Goal: Answer question/provide support: Answer question/provide support

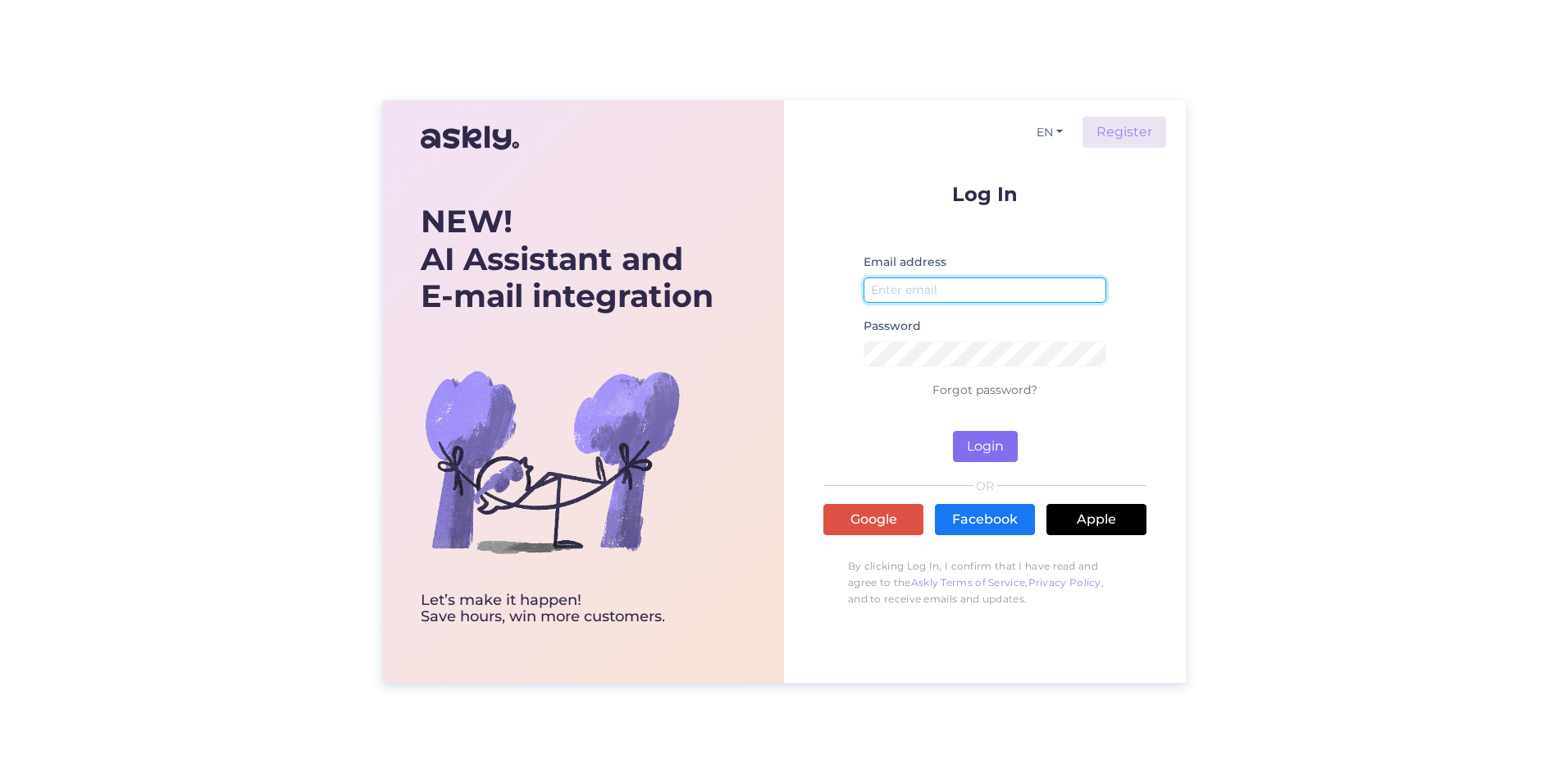
type input "[EMAIL_ADDRESS][PERSON_NAME][DOMAIN_NAME]"
click at [994, 438] on button "Login" at bounding box center [985, 446] width 65 height 31
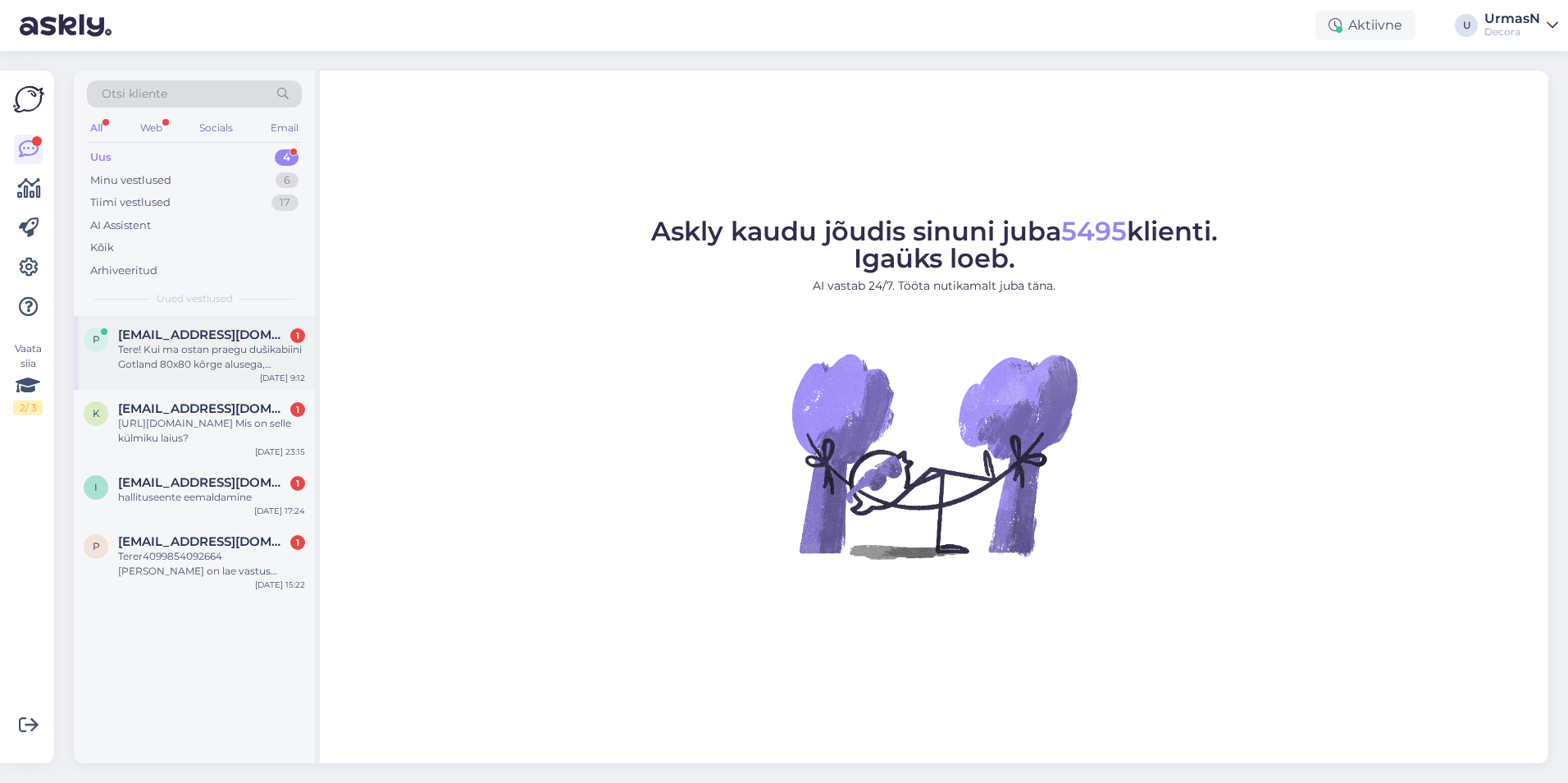
click at [219, 348] on div "Tere! Kui ma ostan praegu dušikabiini Gotland 80x80 kõrge alusega, [PERSON_NAME…" at bounding box center [211, 357] width 187 height 29
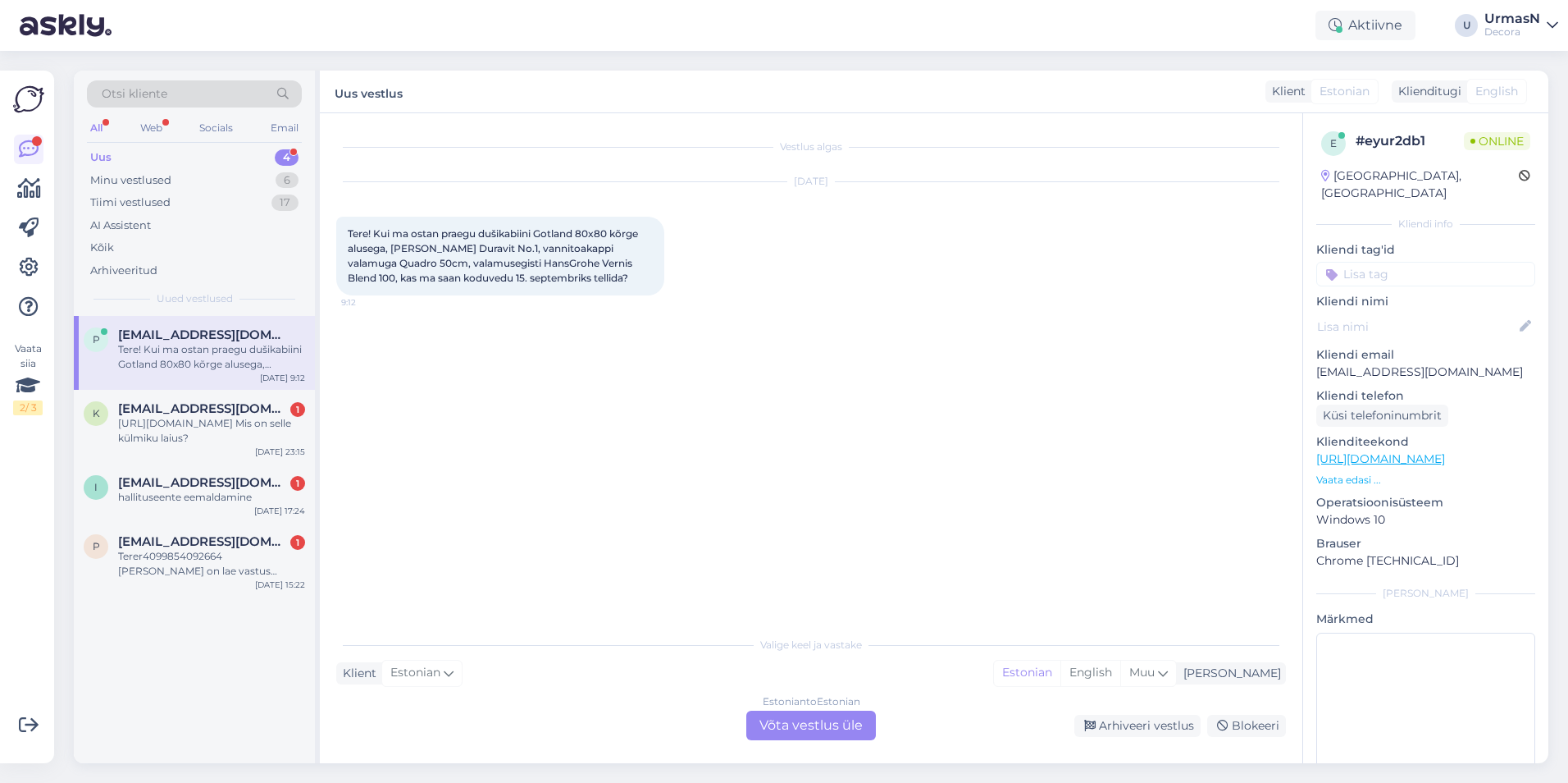
click at [800, 720] on div "Estonian to Estonian Võta vestlus üle" at bounding box center [811, 725] width 129 height 29
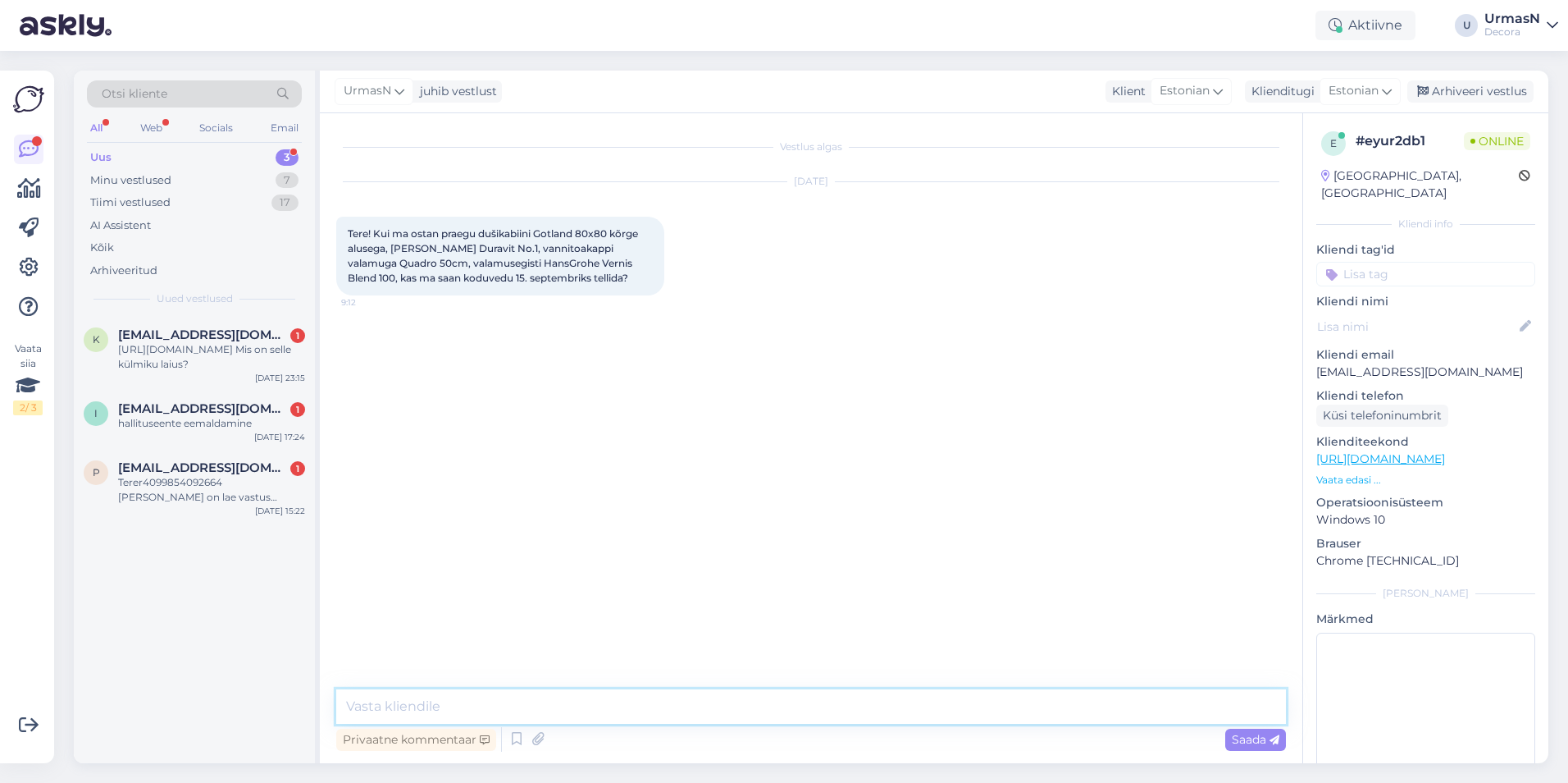
click at [424, 708] on textarea at bounding box center [811, 706] width 950 height 34
type textarea "Tere!"
click at [1340, 473] on p "Vaata edasi ..." at bounding box center [1426, 480] width 219 height 15
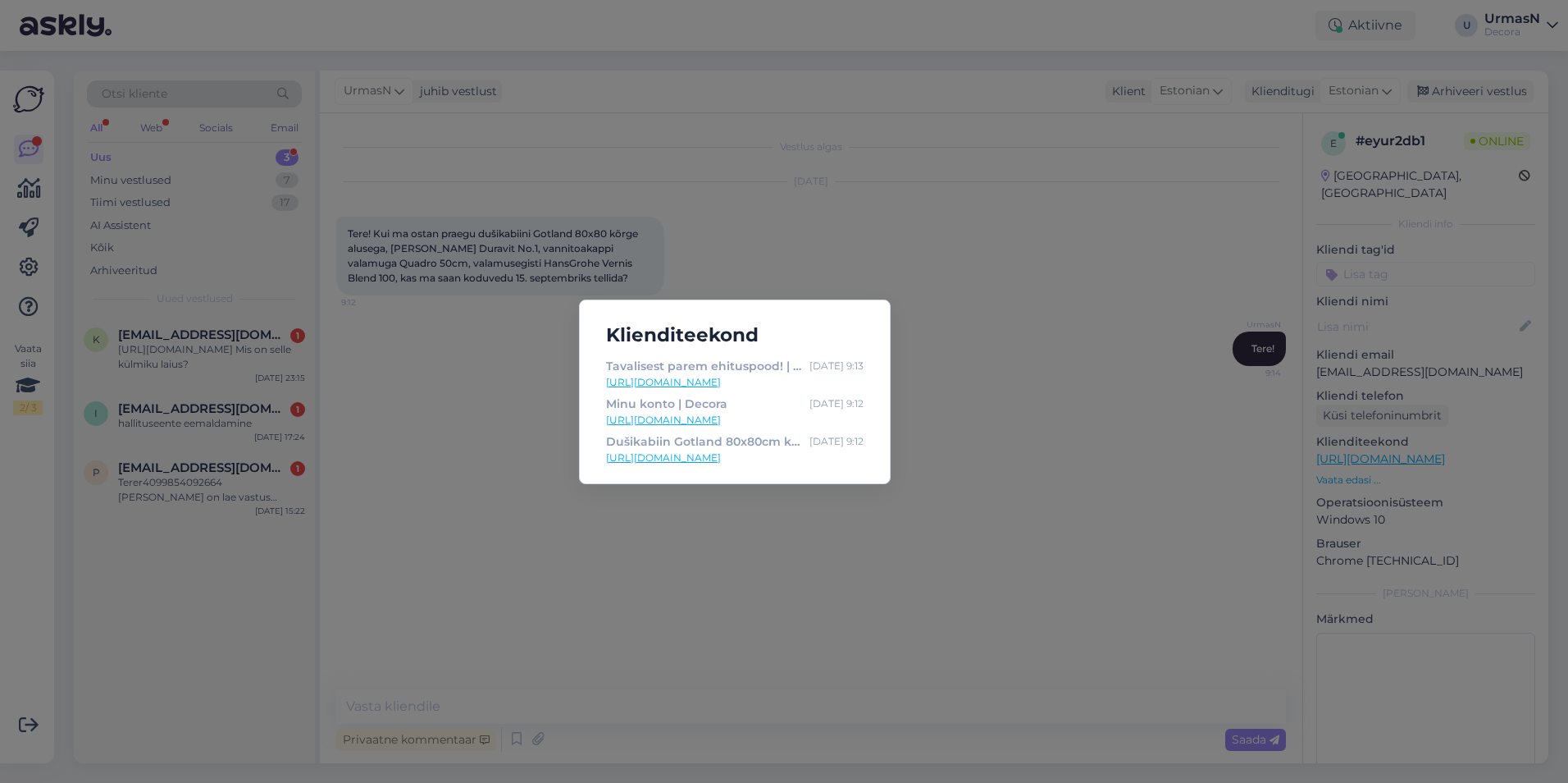
click at [1183, 495] on div "Klienditeekond Tavalisest parem ehituspood! | Decora [DATE] 9:13 [URL][DOMAIN_N…" at bounding box center [784, 391] width 1568 height 783
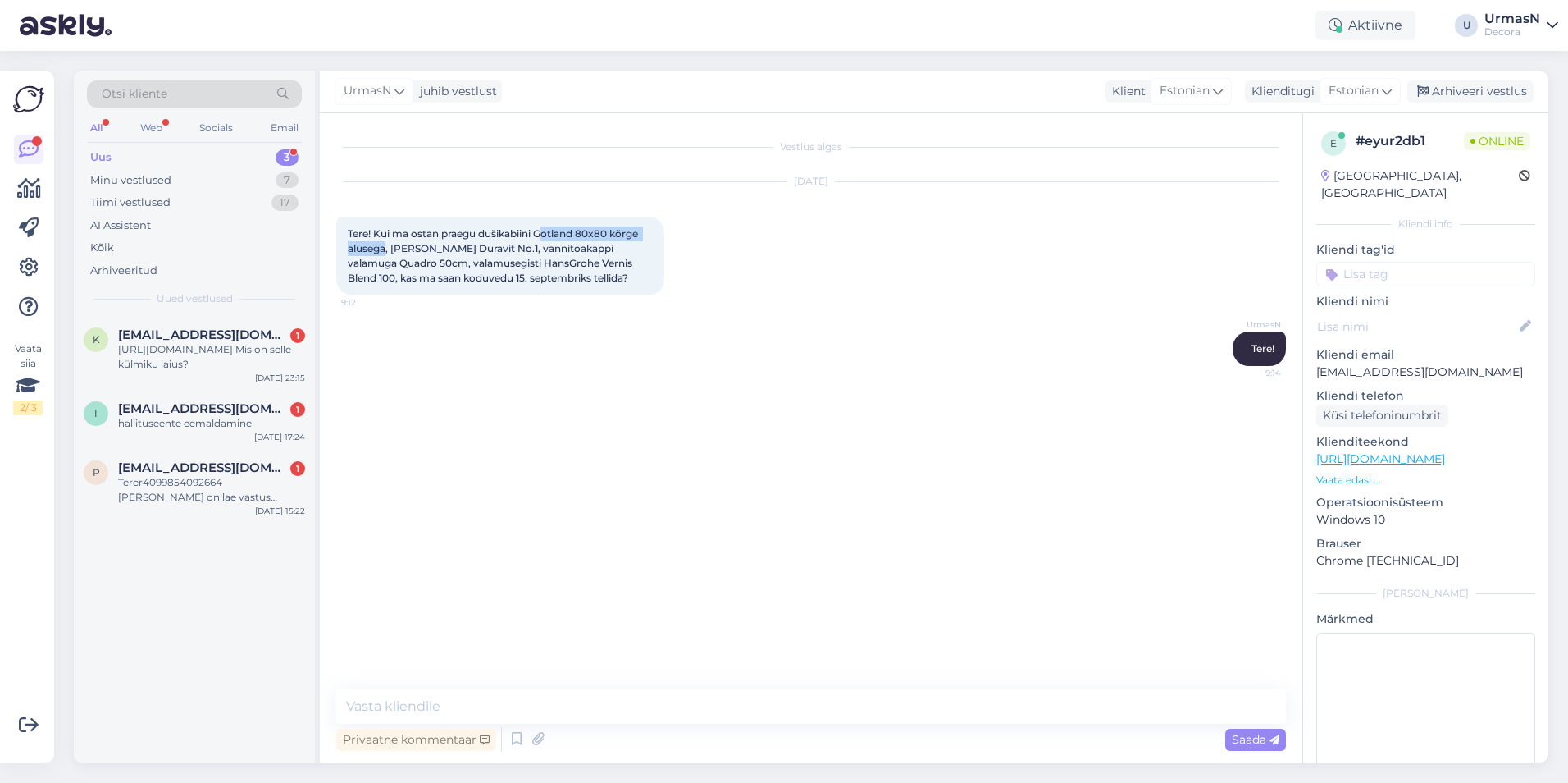
drag, startPoint x: 542, startPoint y: 231, endPoint x: 386, endPoint y: 246, distance: 156.7
click at [386, 246] on span "Tere! Kui ma ostan praegu dušikabiini Gotland 80x80 kõrge alusega, [PERSON_NAME…" at bounding box center [494, 255] width 293 height 56
copy span "otland 80x80 kõrge alusega"
drag, startPoint x: 430, startPoint y: 246, endPoint x: 494, endPoint y: 244, distance: 64.0
click at [494, 244] on span "Tere! Kui ma ostan praegu dušikabiini Gotland 80x80 kõrge alusega, [PERSON_NAME…" at bounding box center [494, 255] width 293 height 56
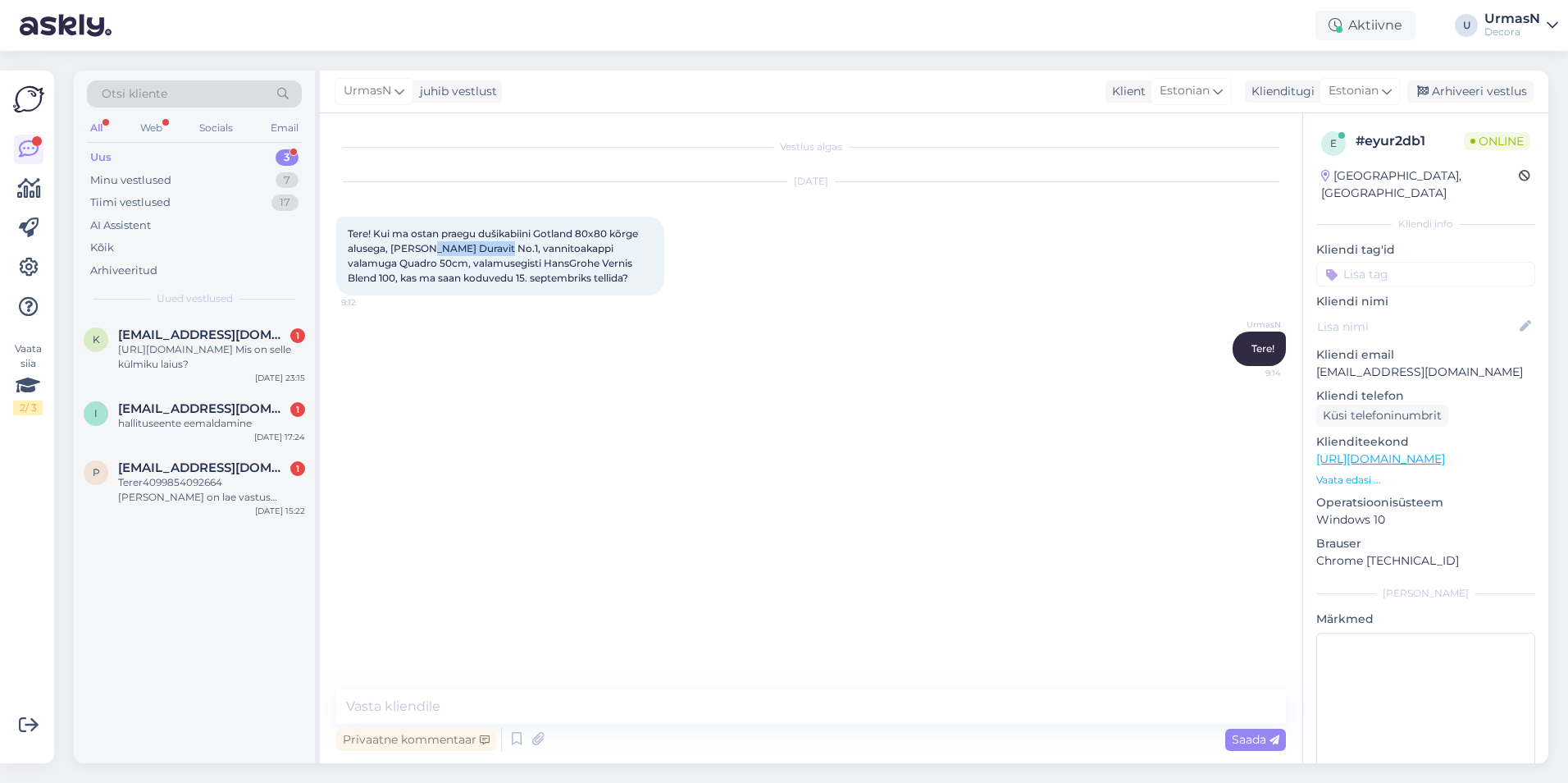
copy span "i Duravit No.1"
drag, startPoint x: 412, startPoint y: 260, endPoint x: 348, endPoint y: 266, distance: 64.3
click at [348, 266] on span "Tere! Kui ma ostan praegu dušikabiini Gotland 80x80 kõrge alusega, [PERSON_NAME…" at bounding box center [494, 255] width 293 height 56
copy span "Quadro 50cm"
drag, startPoint x: 494, startPoint y: 259, endPoint x: 633, endPoint y: 264, distance: 139.1
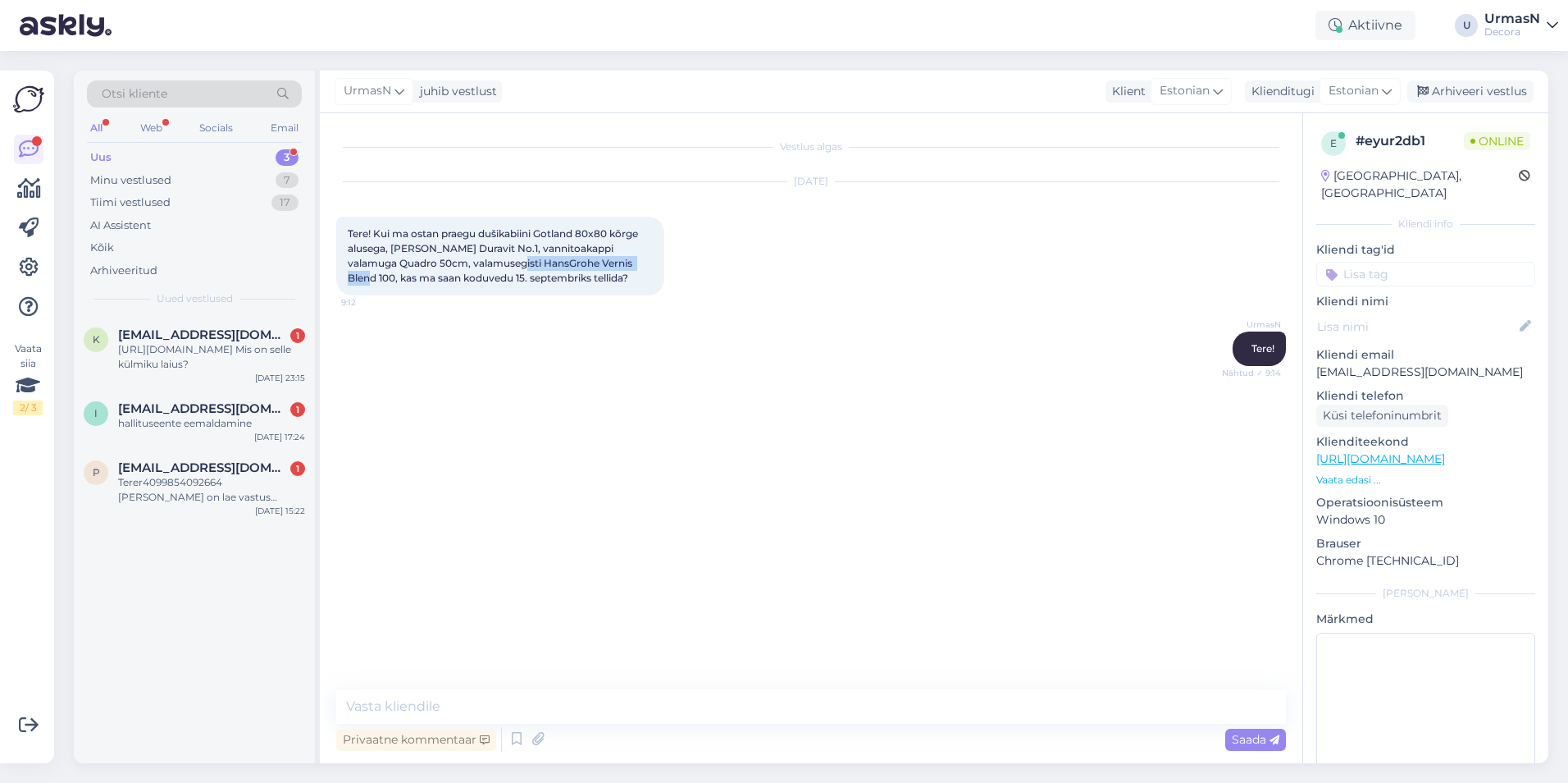
click at [633, 264] on span "Tere! Kui ma ostan praegu dušikabiini Gotland 80x80 kõrge alusega, [PERSON_NAME…" at bounding box center [494, 255] width 293 height 56
copy span "HansGrohe Vernis Blend 100"
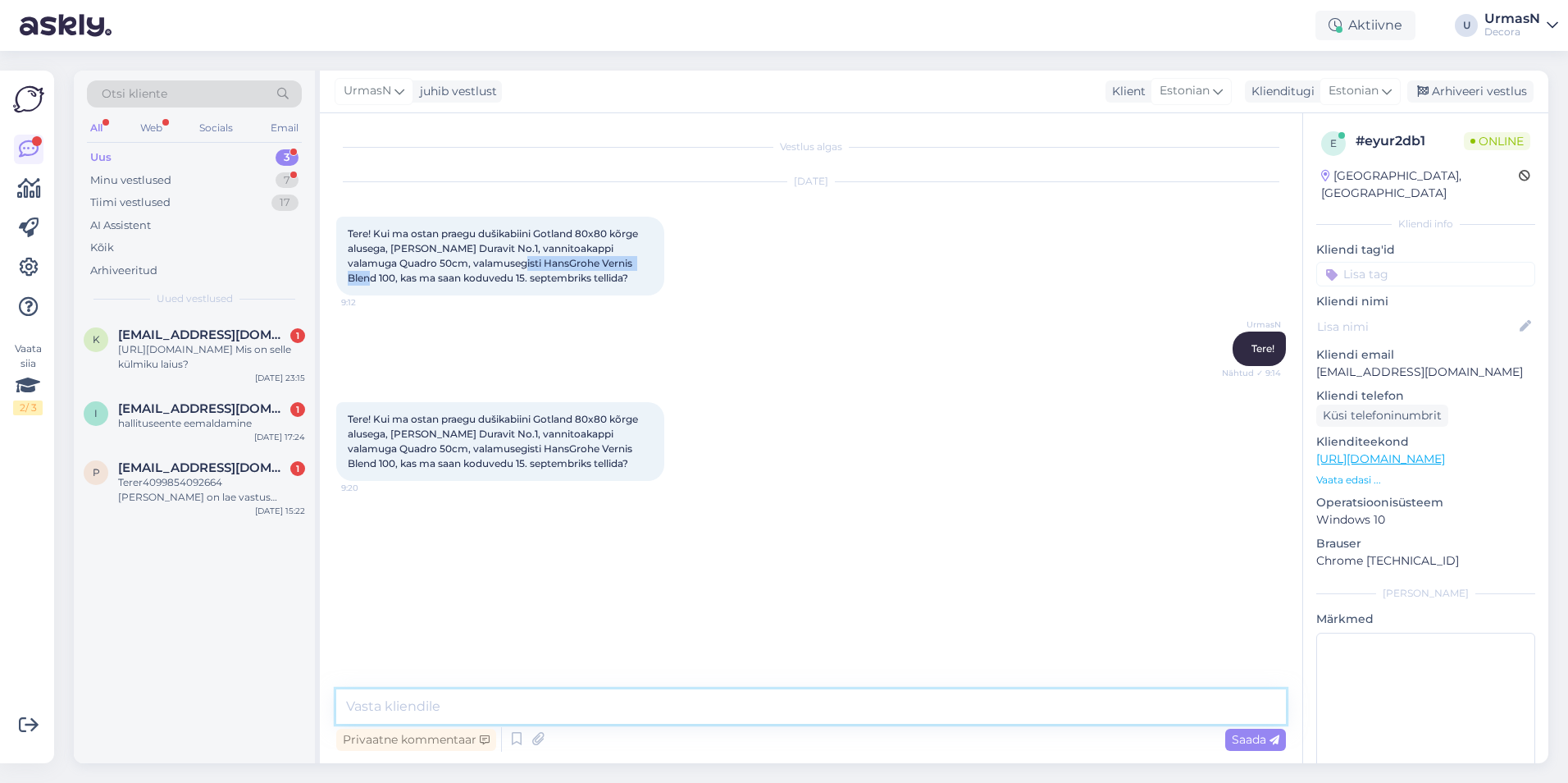
click at [450, 711] on textarea at bounding box center [811, 706] width 950 height 34
type textarea "Jah, tehke tellimus ära [PERSON_NAME] see info märkustesse."
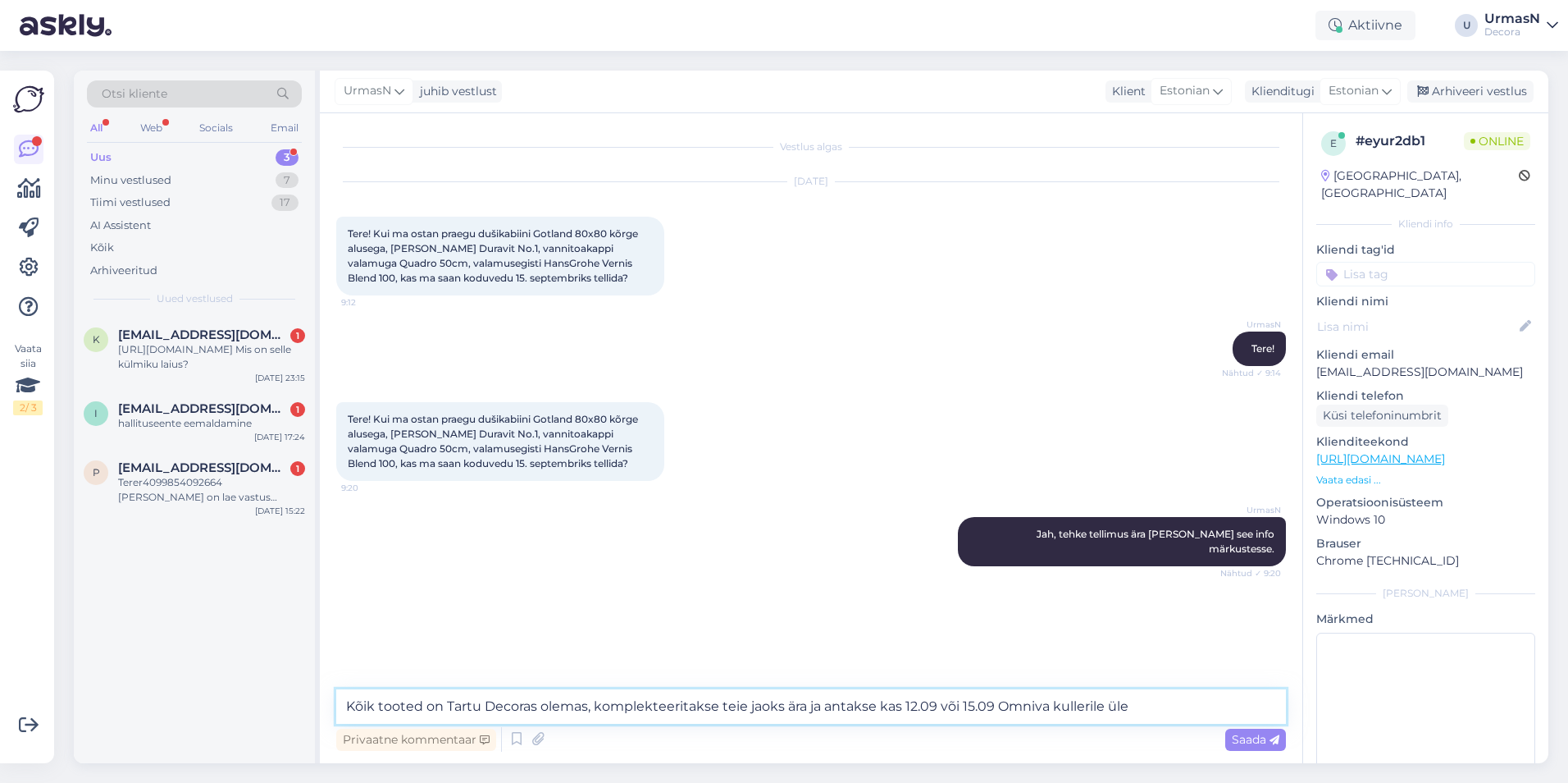
type textarea "Kõik tooted on Tartu Decoras olemas, komplekteeritakse teie jaoks ära ja antaks…"
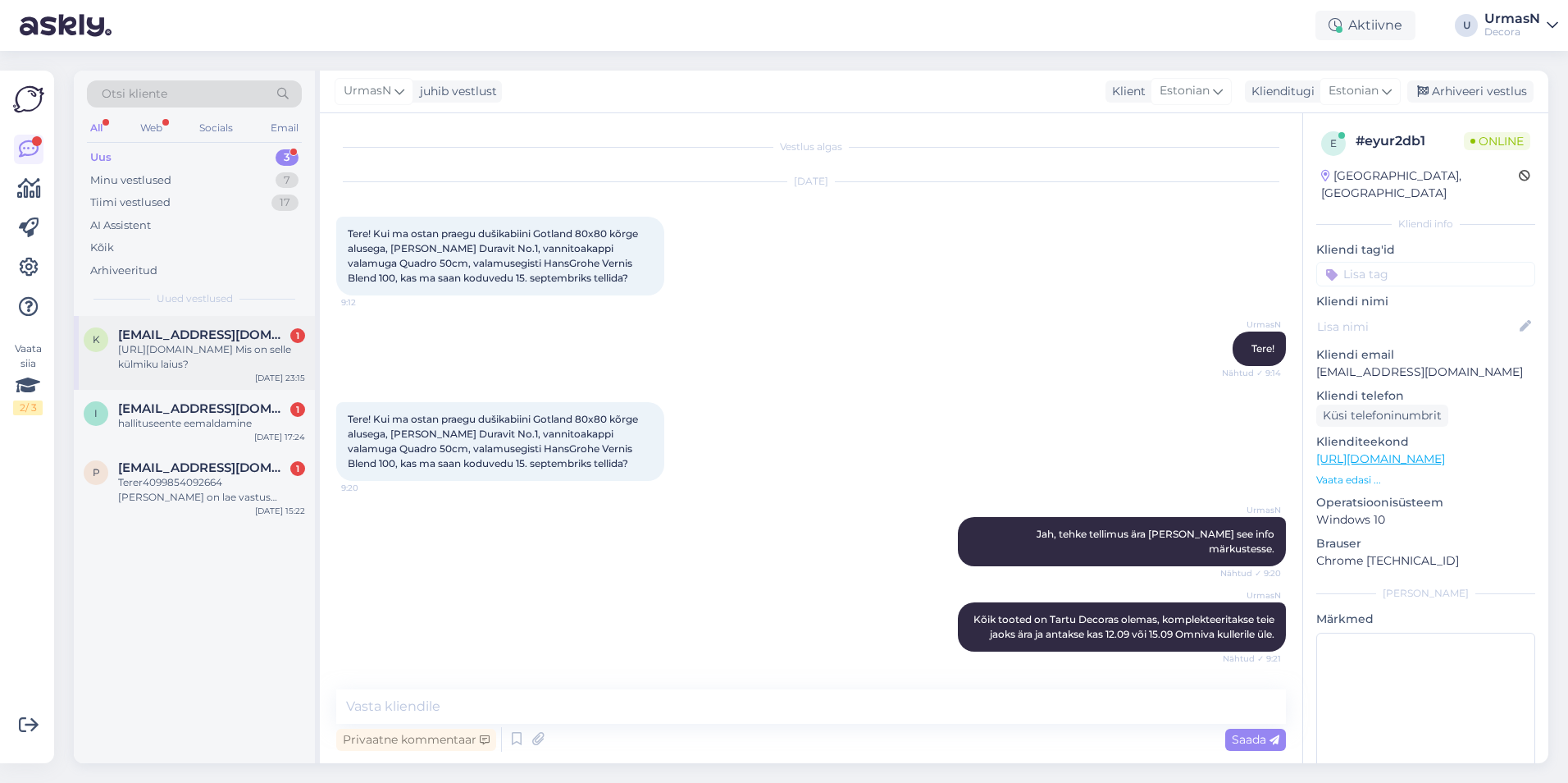
click at [184, 350] on div "[URL][DOMAIN_NAME] Mis on selle külmiku laius?" at bounding box center [211, 357] width 187 height 29
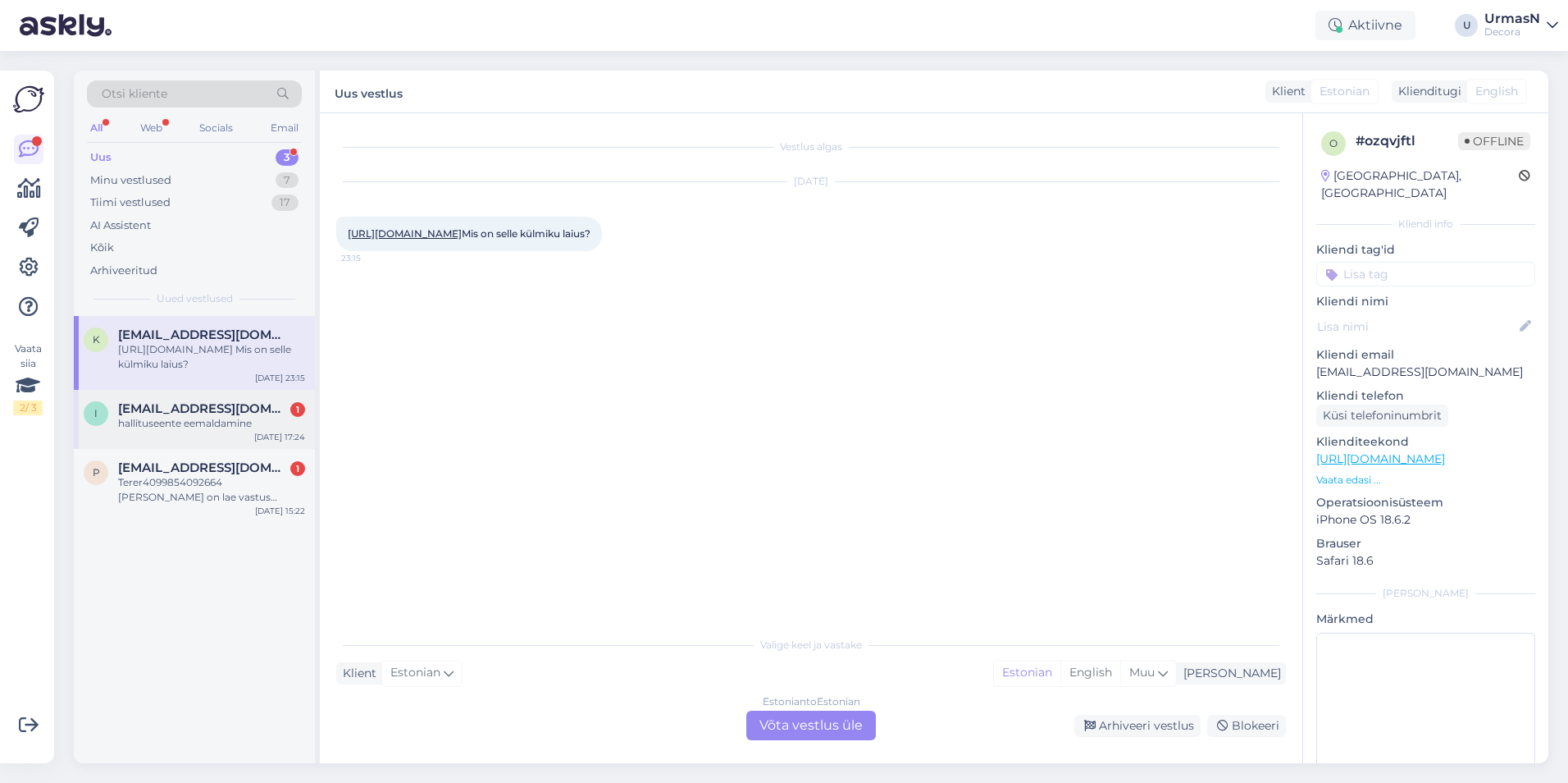
click at [182, 410] on span "[EMAIL_ADDRESS][DOMAIN_NAME]" at bounding box center [203, 409] width 171 height 15
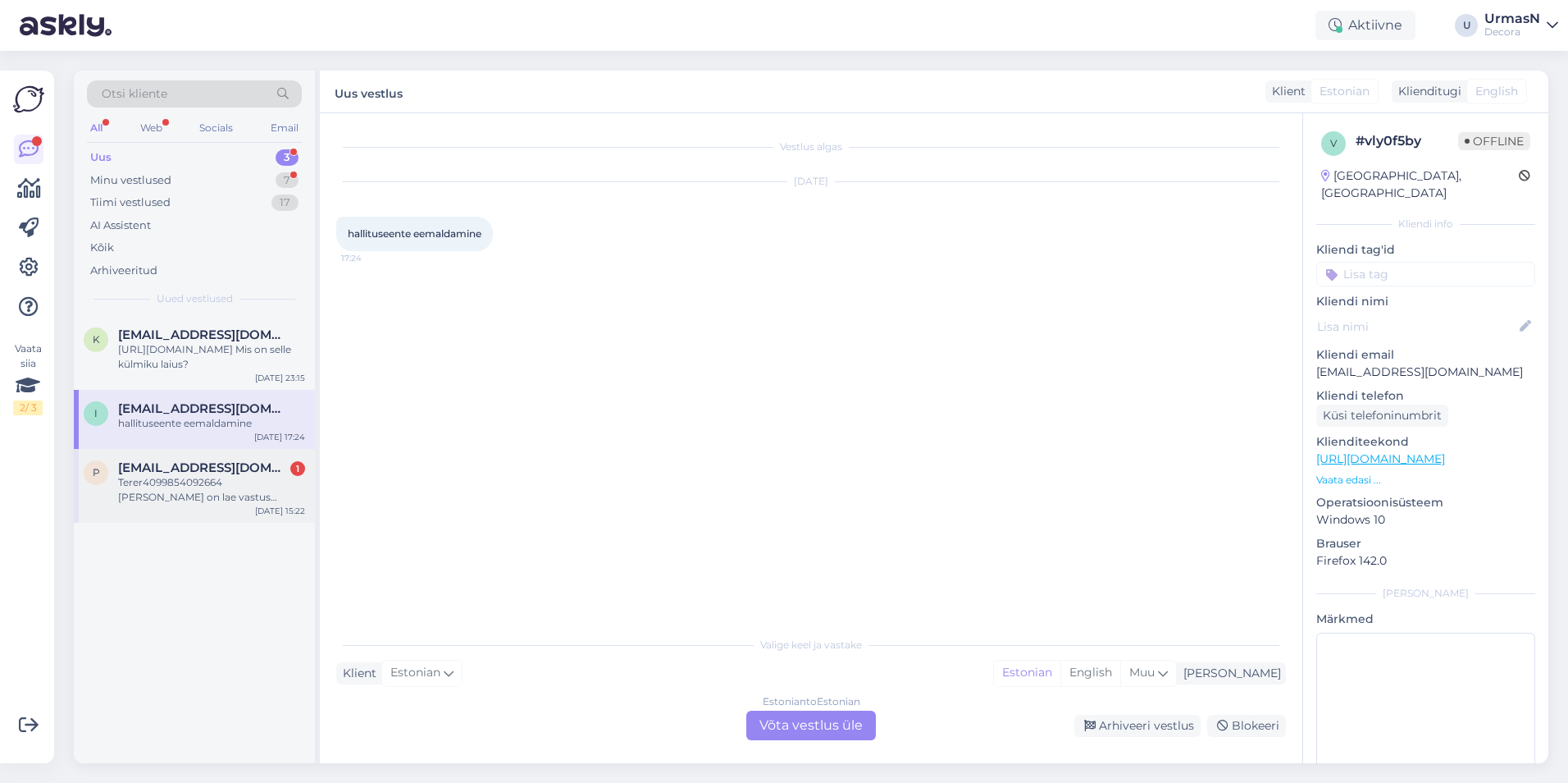
click at [218, 486] on div "Terer4099854092664 [PERSON_NAME] on lae vastus [PERSON_NAME] laius?" at bounding box center [211, 489] width 187 height 29
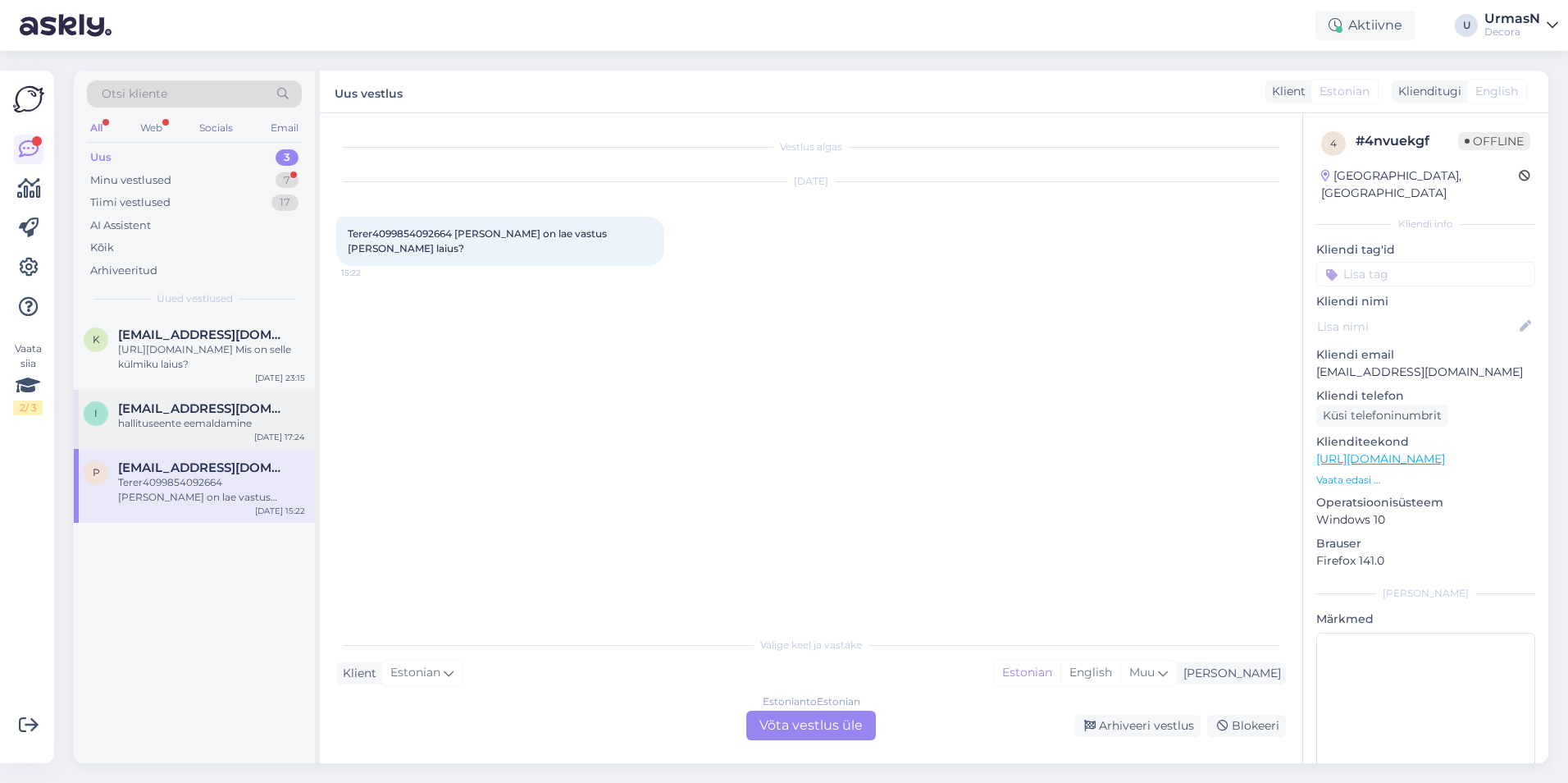
click at [215, 421] on div "hallituseente eemaldamine" at bounding box center [211, 424] width 187 height 15
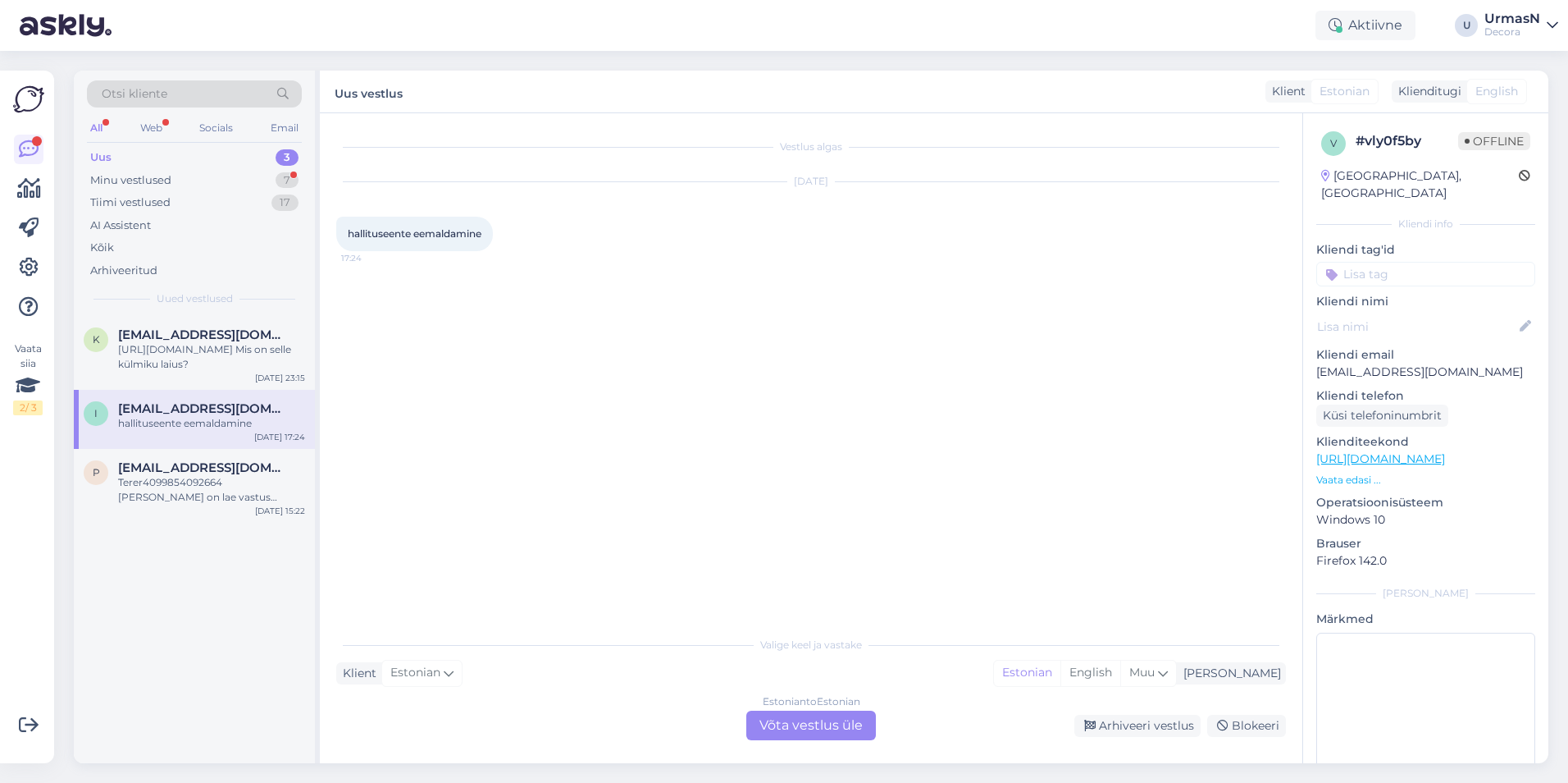
click at [792, 729] on div "Estonian to Estonian Võta vestlus üle" at bounding box center [811, 725] width 129 height 29
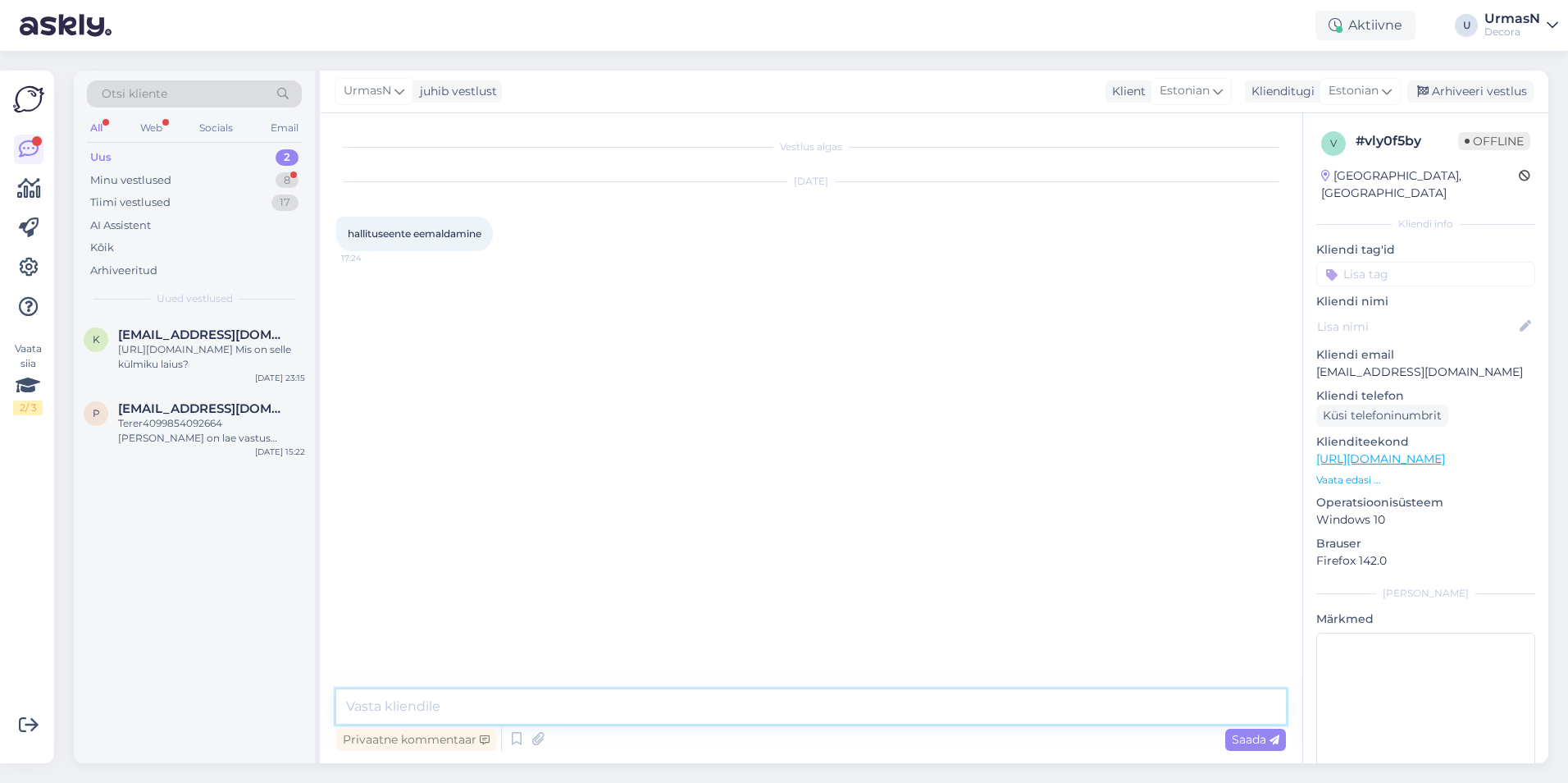
click at [506, 699] on textarea at bounding box center [811, 706] width 950 height 34
type textarea "Tere!"
click at [144, 171] on div "Minu vestlused 8" at bounding box center [194, 180] width 215 height 23
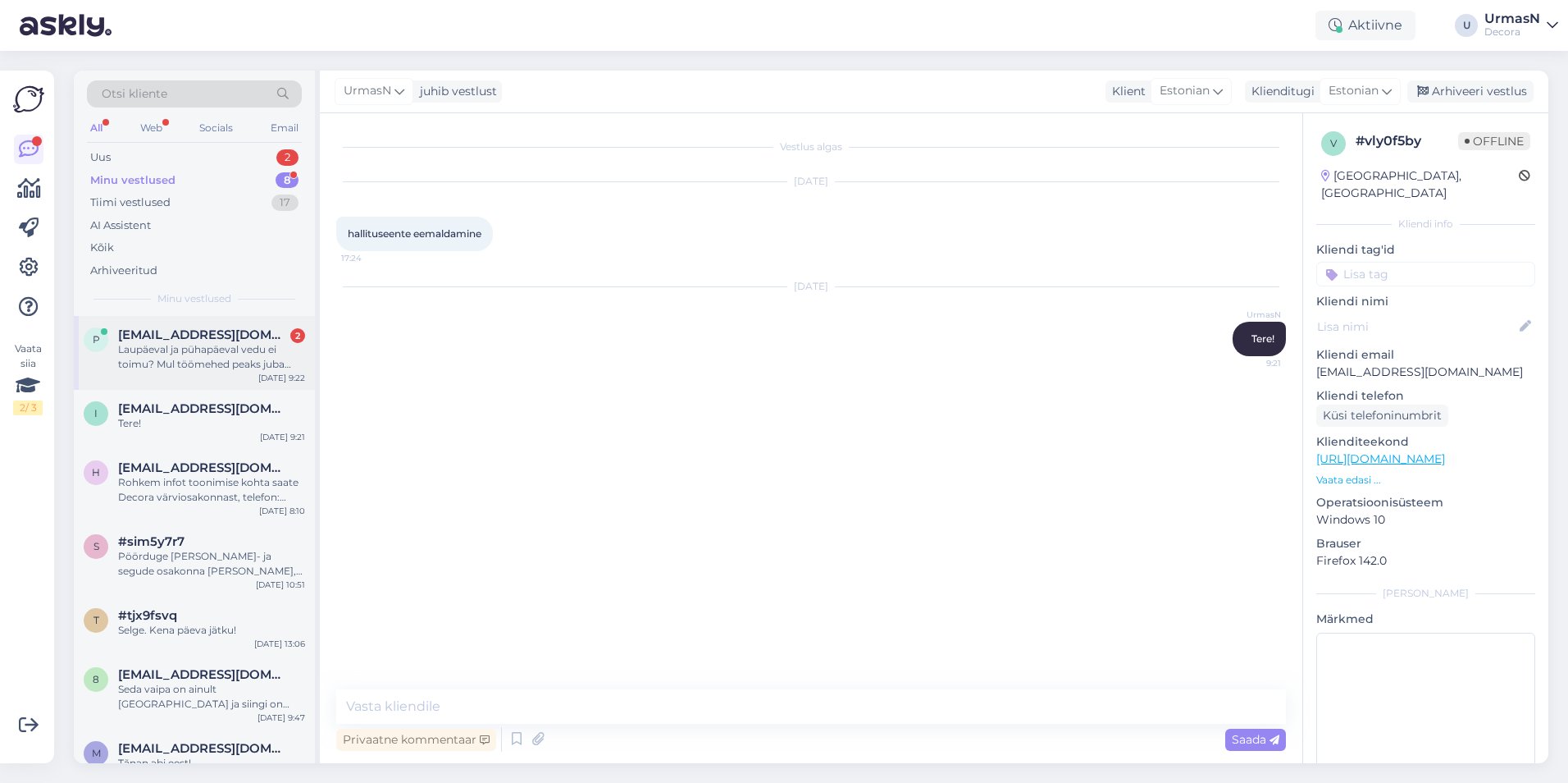
click at [161, 350] on div "Laupäeval ja pühapäeval vedu ei toimu? Mul töömehed peaks juba [DATE] toimetama…" at bounding box center [211, 357] width 187 height 29
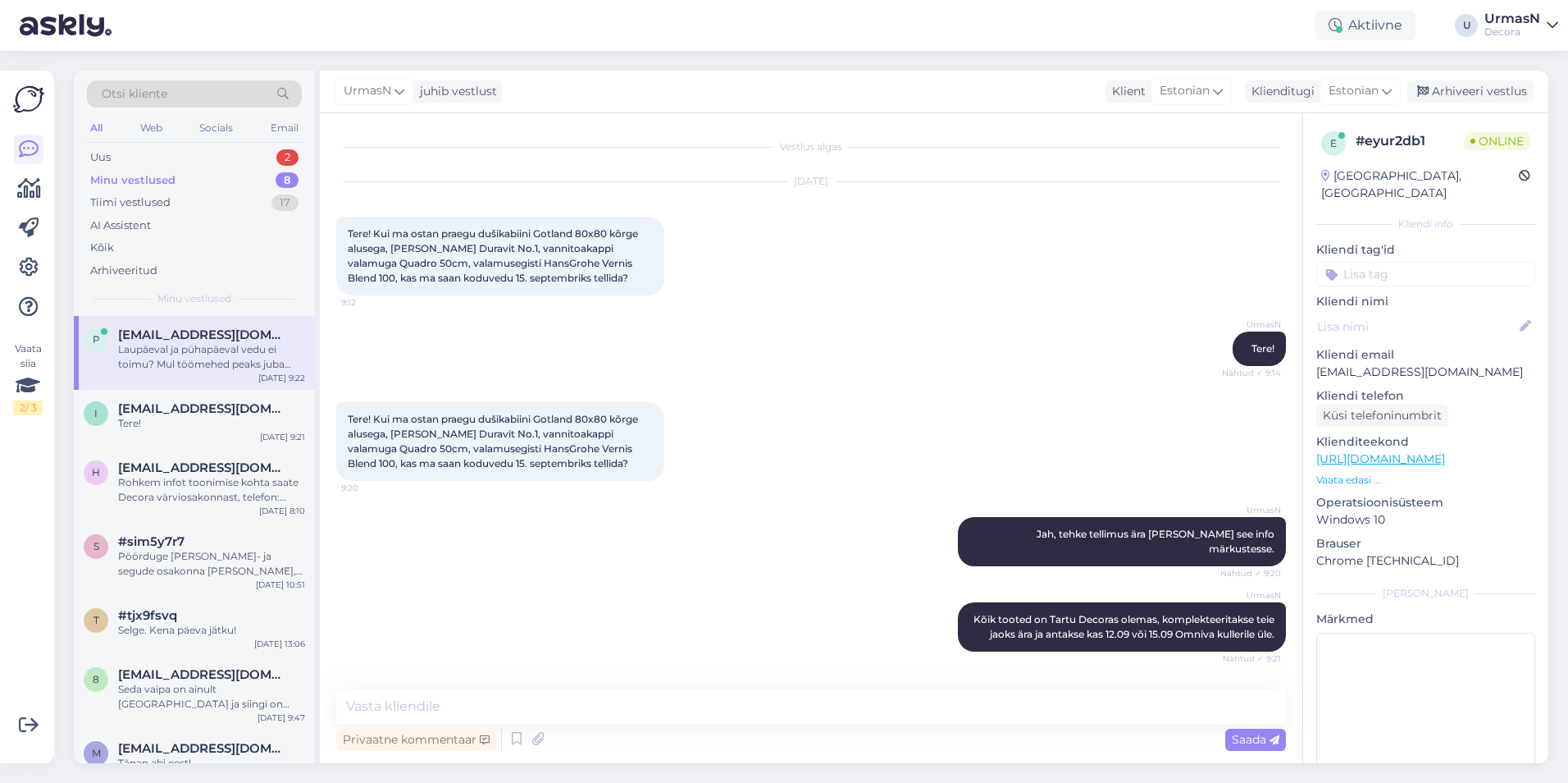
scroll to position [166, 0]
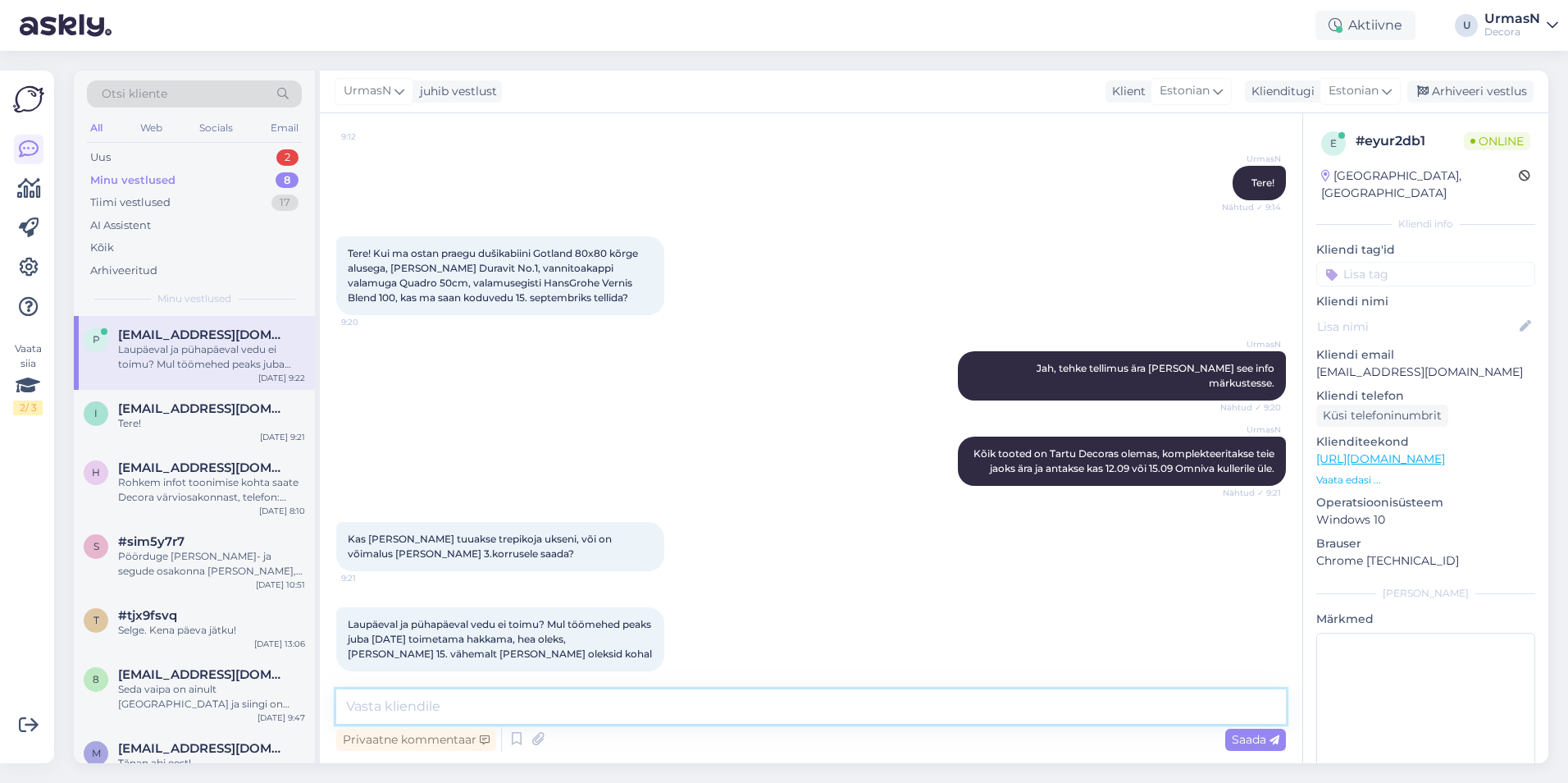
click at [530, 707] on textarea at bounding box center [811, 706] width 950 height 34
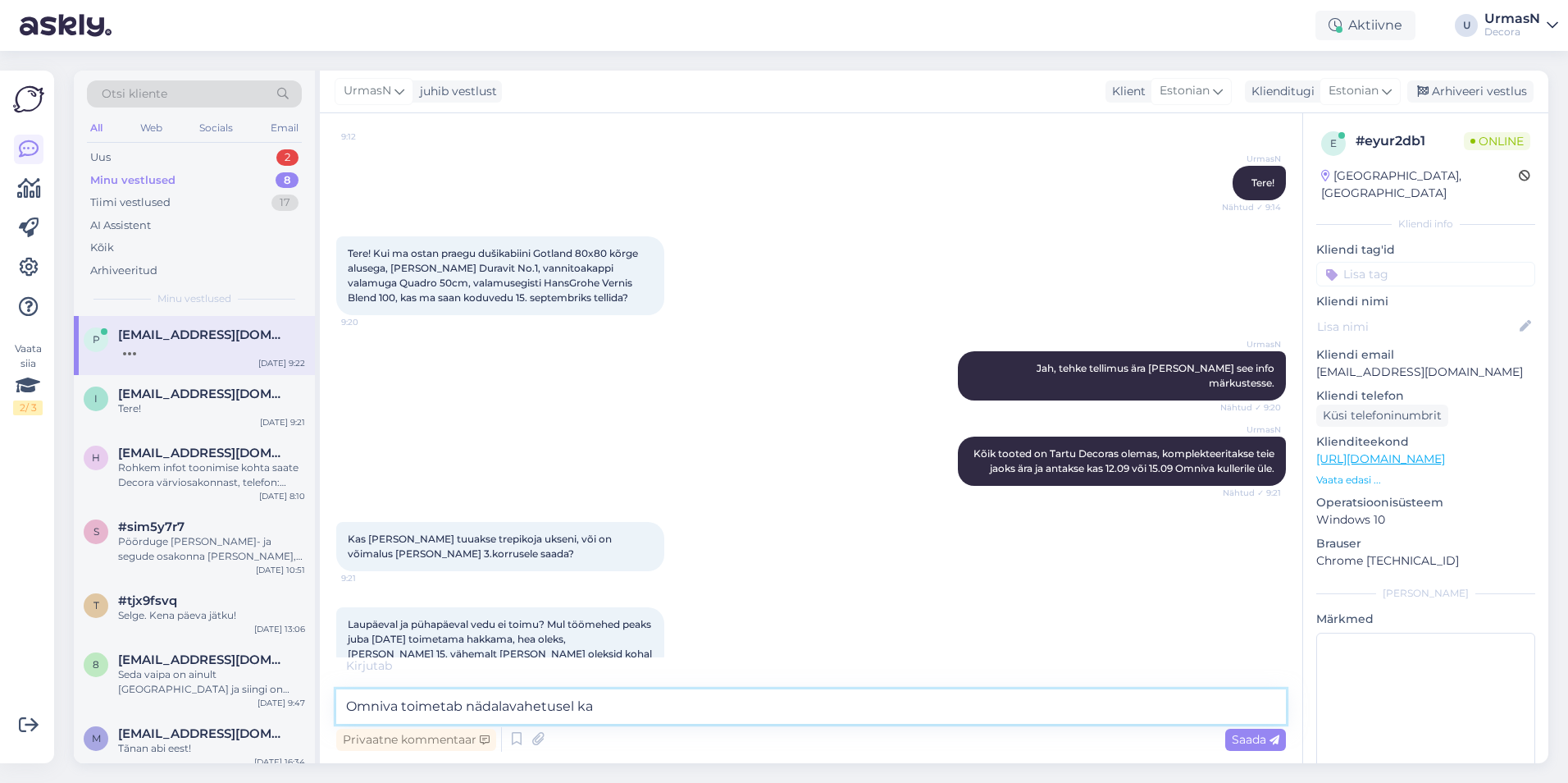
type textarea "Omniva toimetab nädalavahetusel ka."
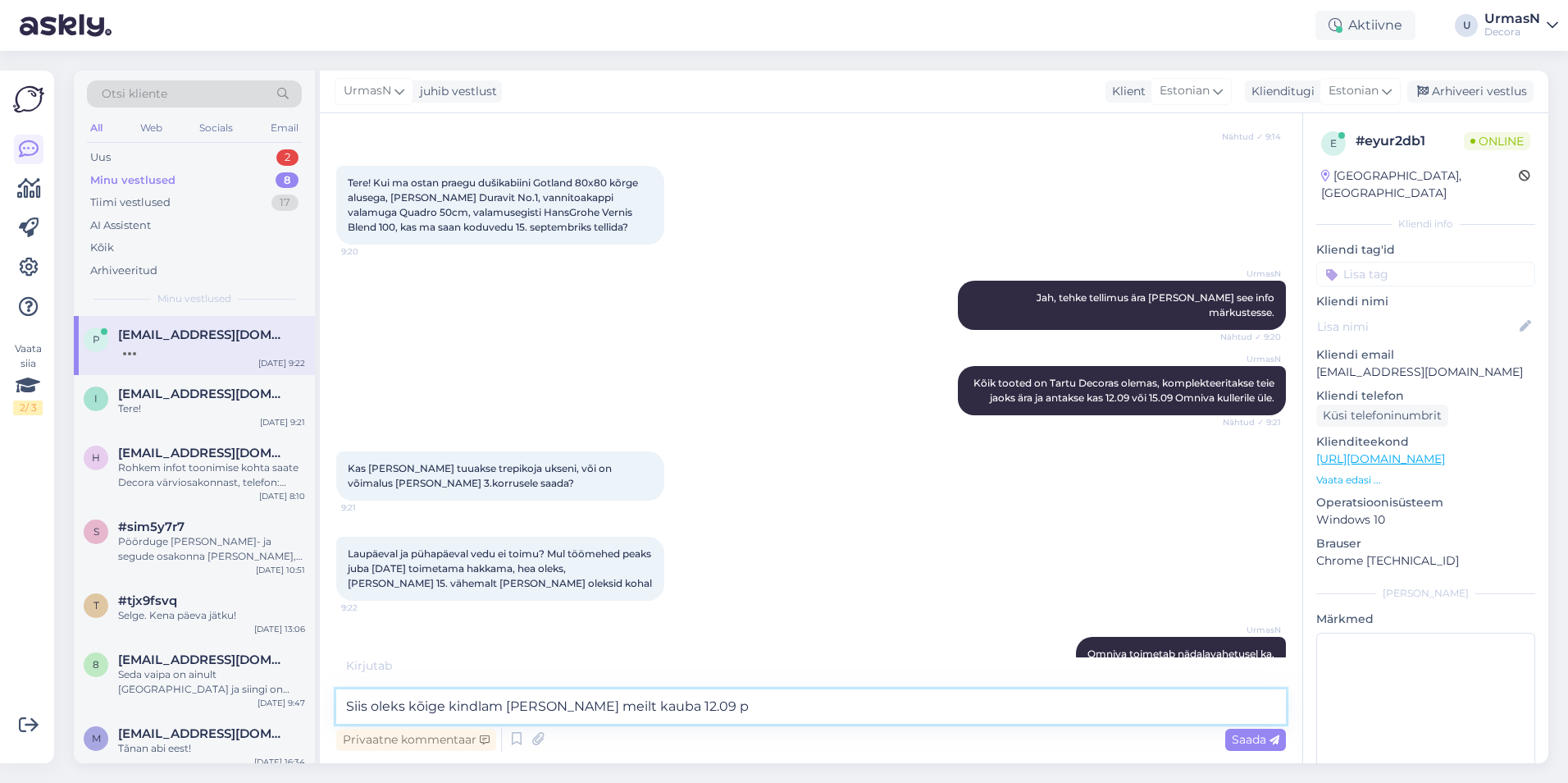
scroll to position [253, 0]
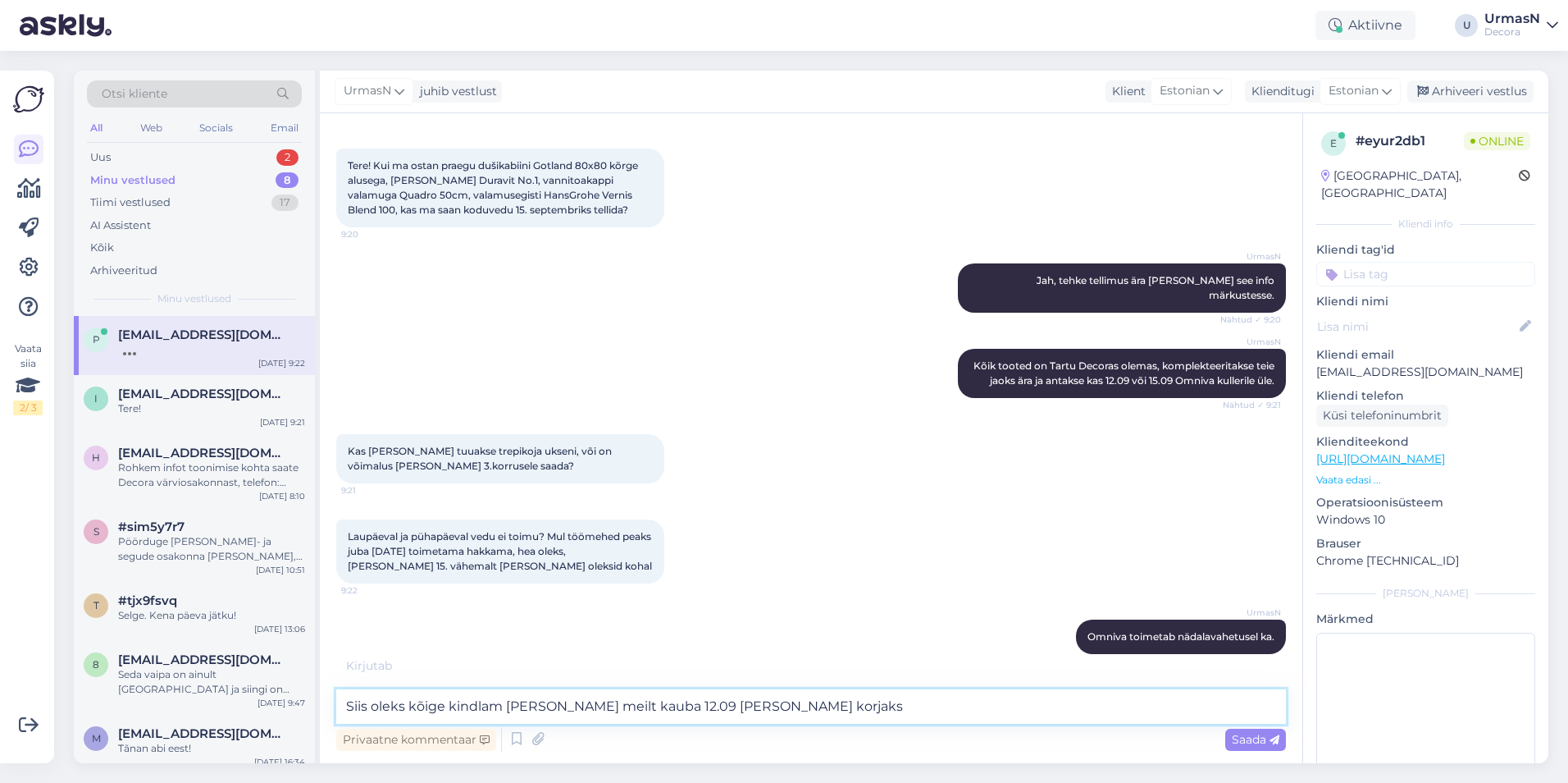
type textarea "Siis oleks kõige kindlam [PERSON_NAME] meilt kauba 12.09 [PERSON_NAME] korjaks."
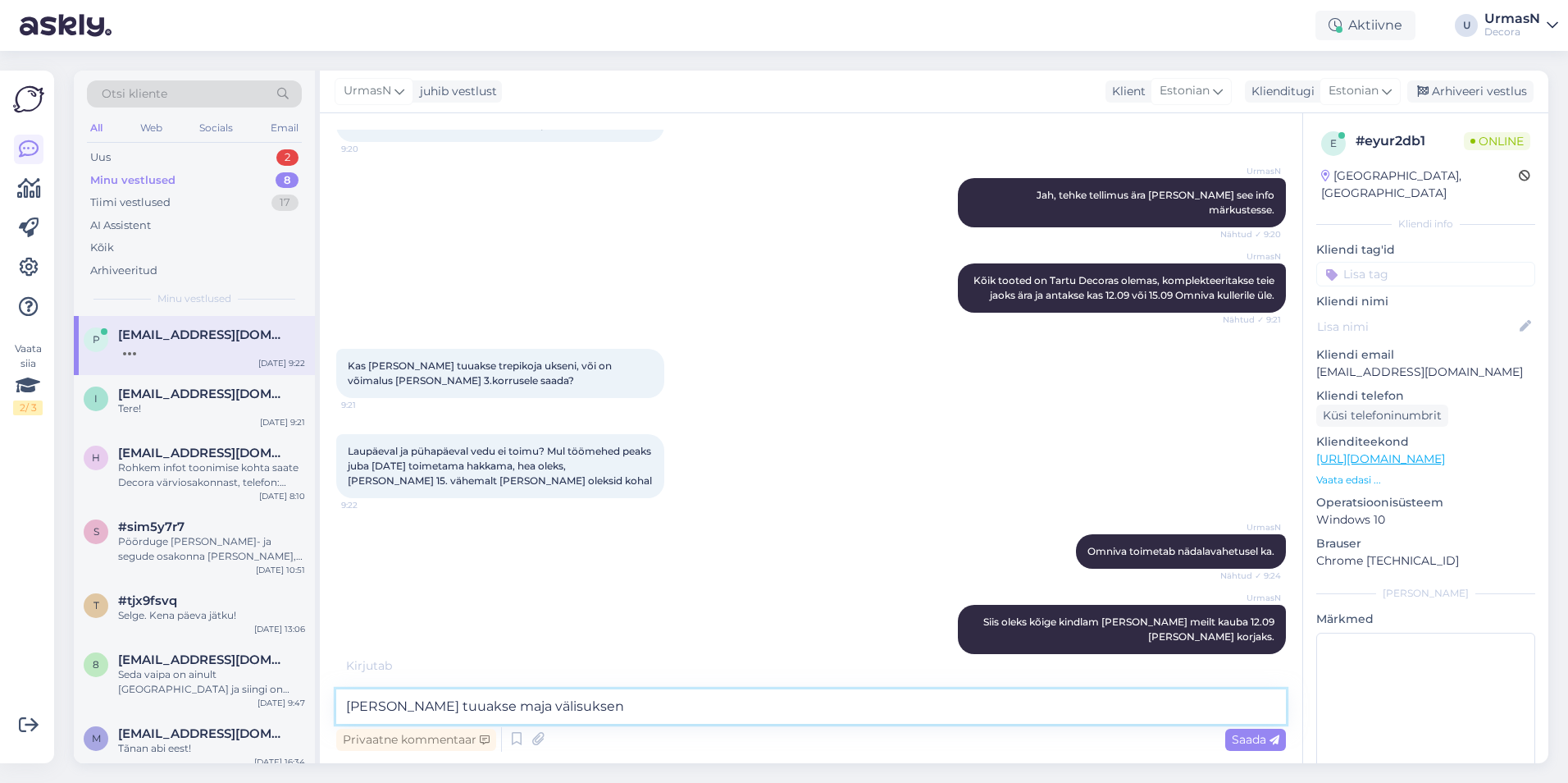
scroll to position [321, 0]
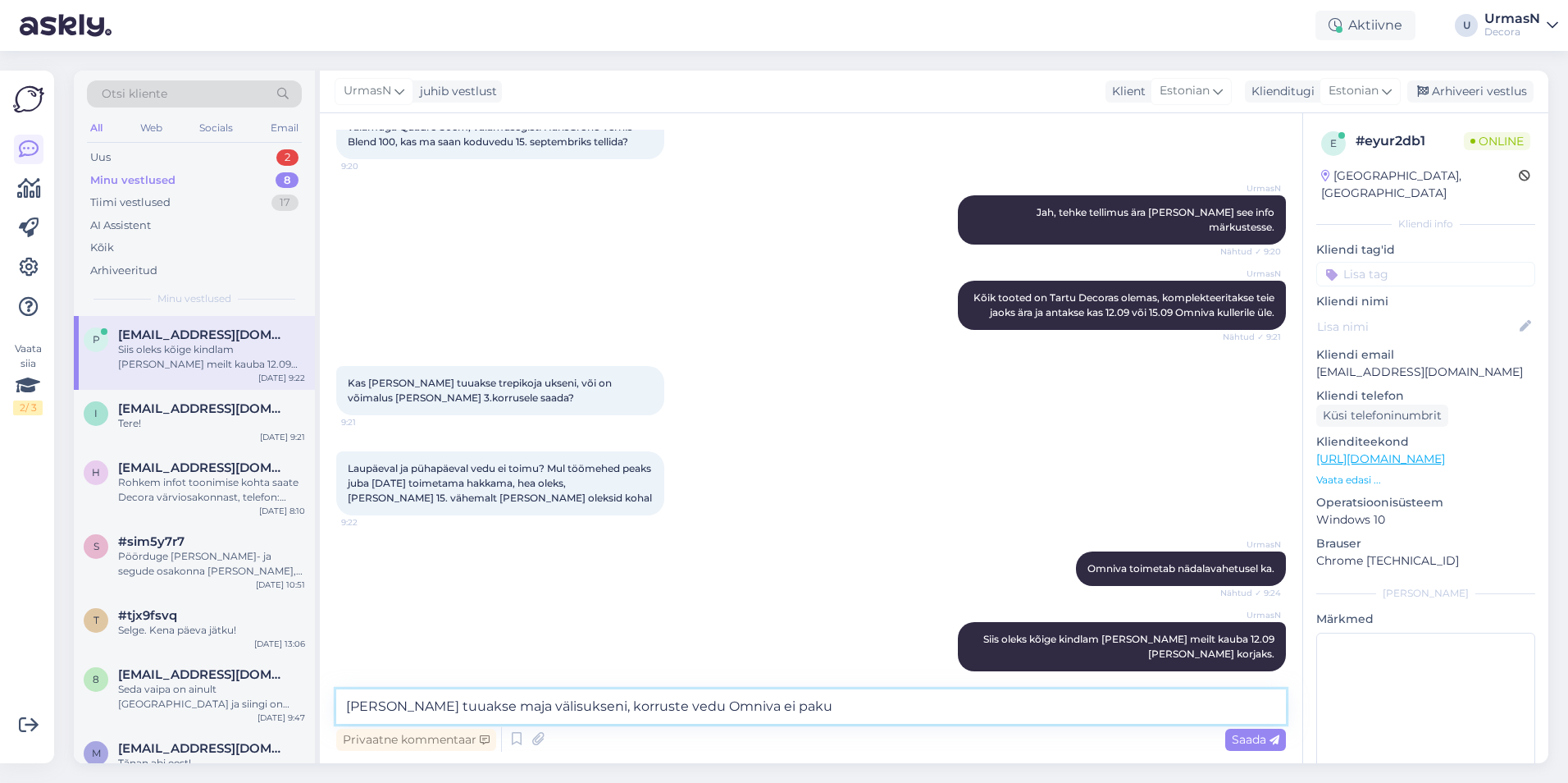
type textarea "[PERSON_NAME] tuuakse maja välisukseni, korruste vedu Omniva ei paku."
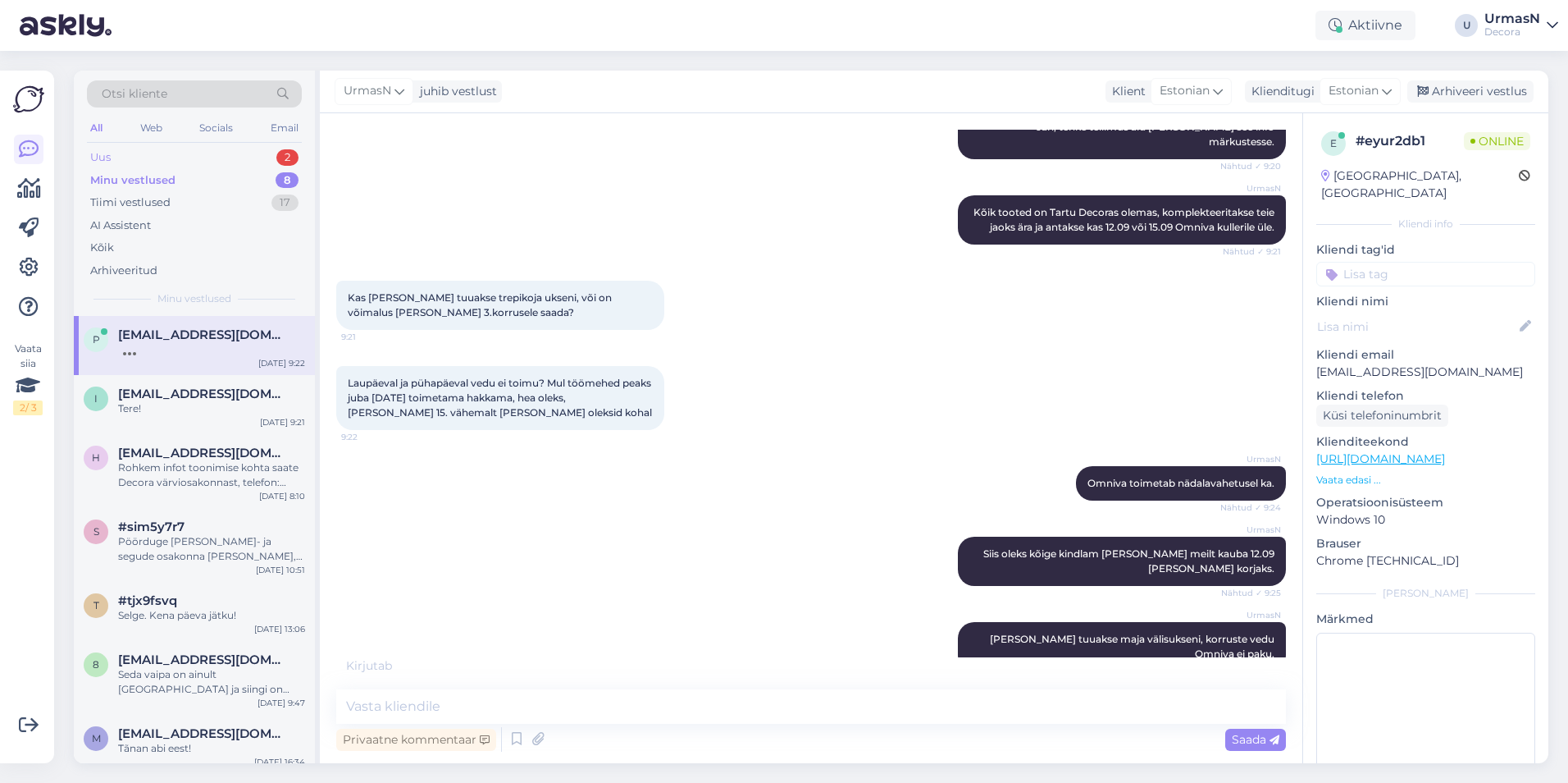
click at [150, 157] on div "Uus 2" at bounding box center [194, 157] width 215 height 23
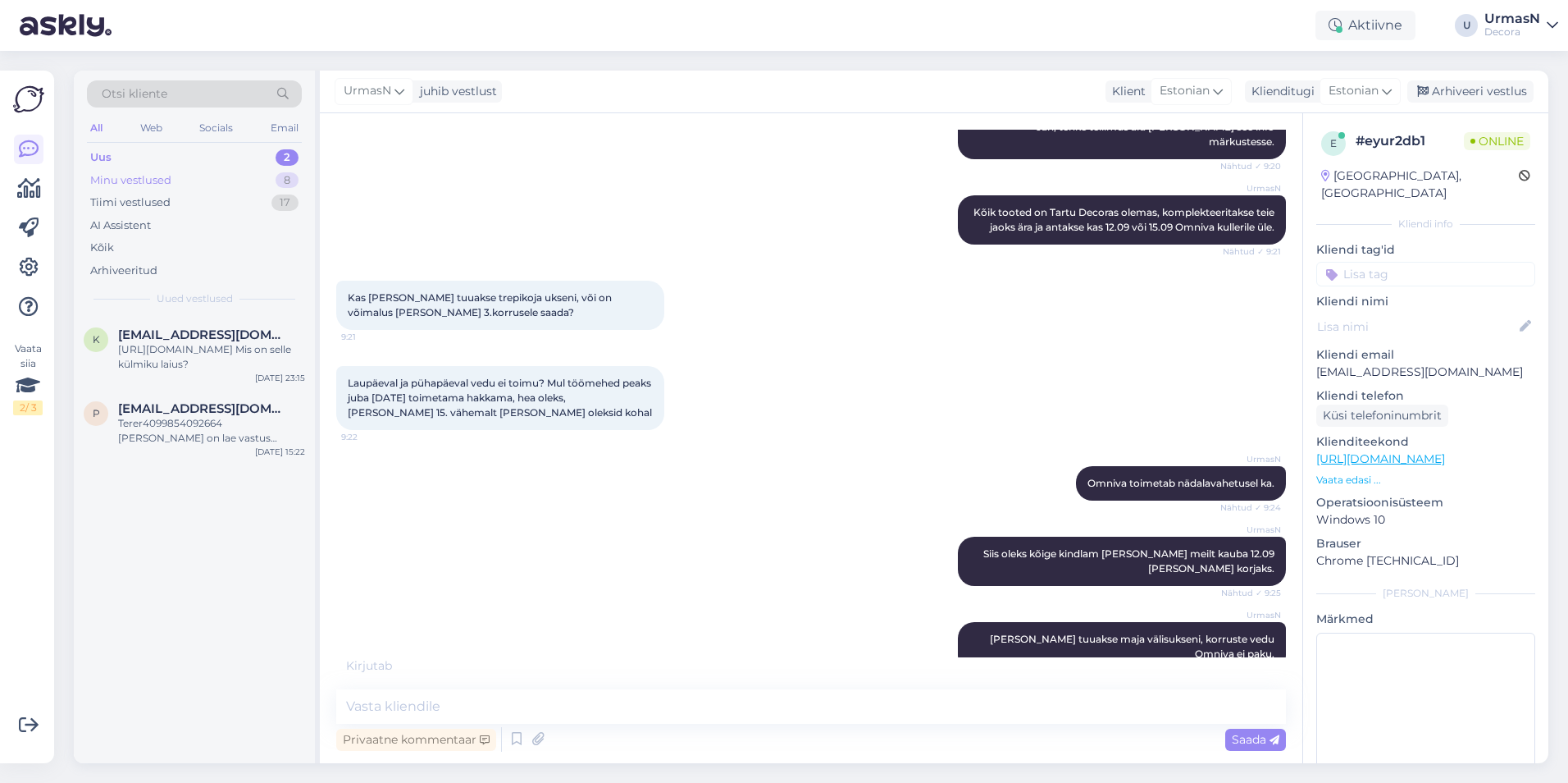
click at [152, 176] on div "Minu vestlused" at bounding box center [130, 181] width 82 height 17
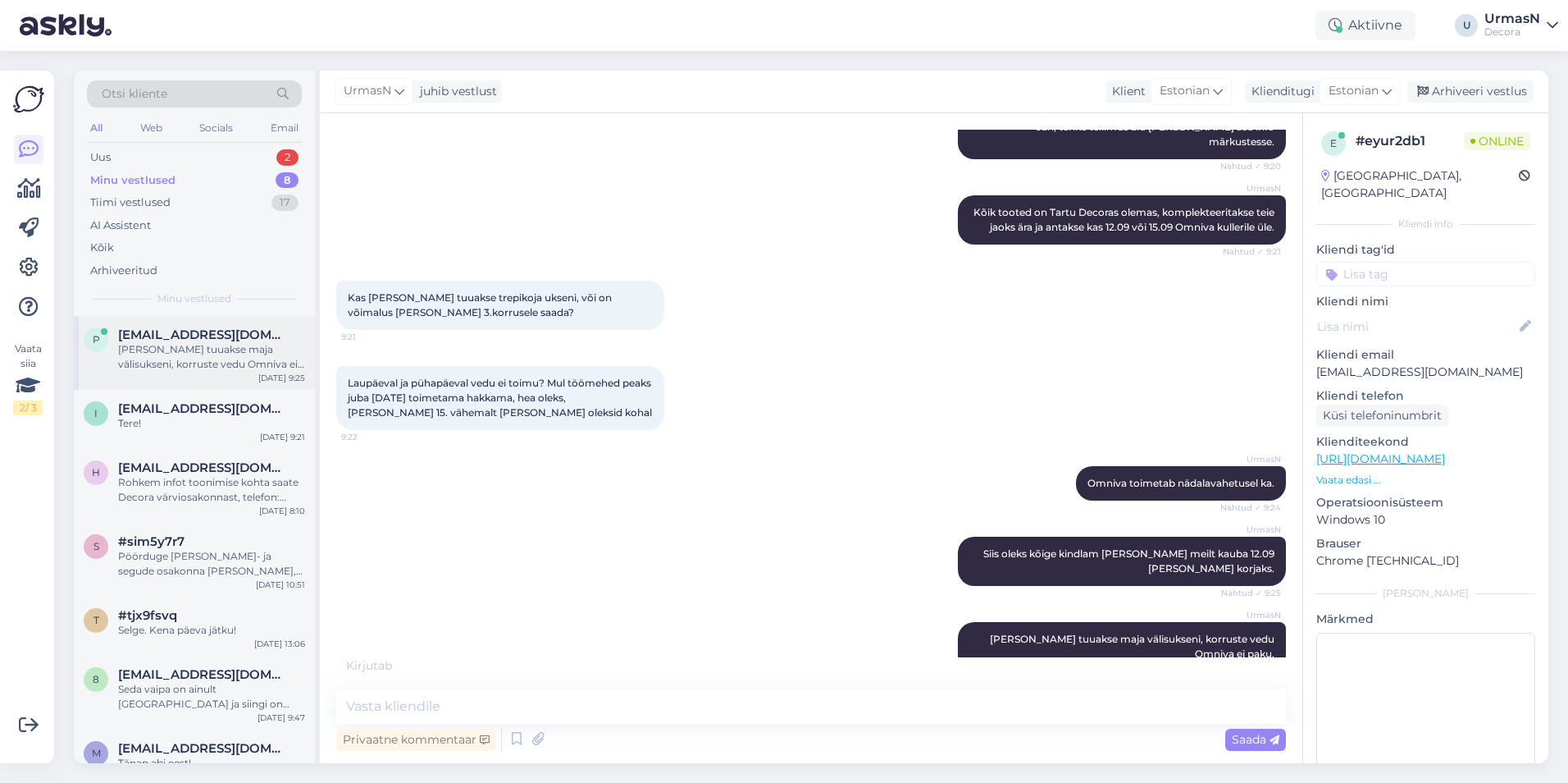
click at [193, 337] on span "[EMAIL_ADDRESS][DOMAIN_NAME]" at bounding box center [203, 335] width 171 height 15
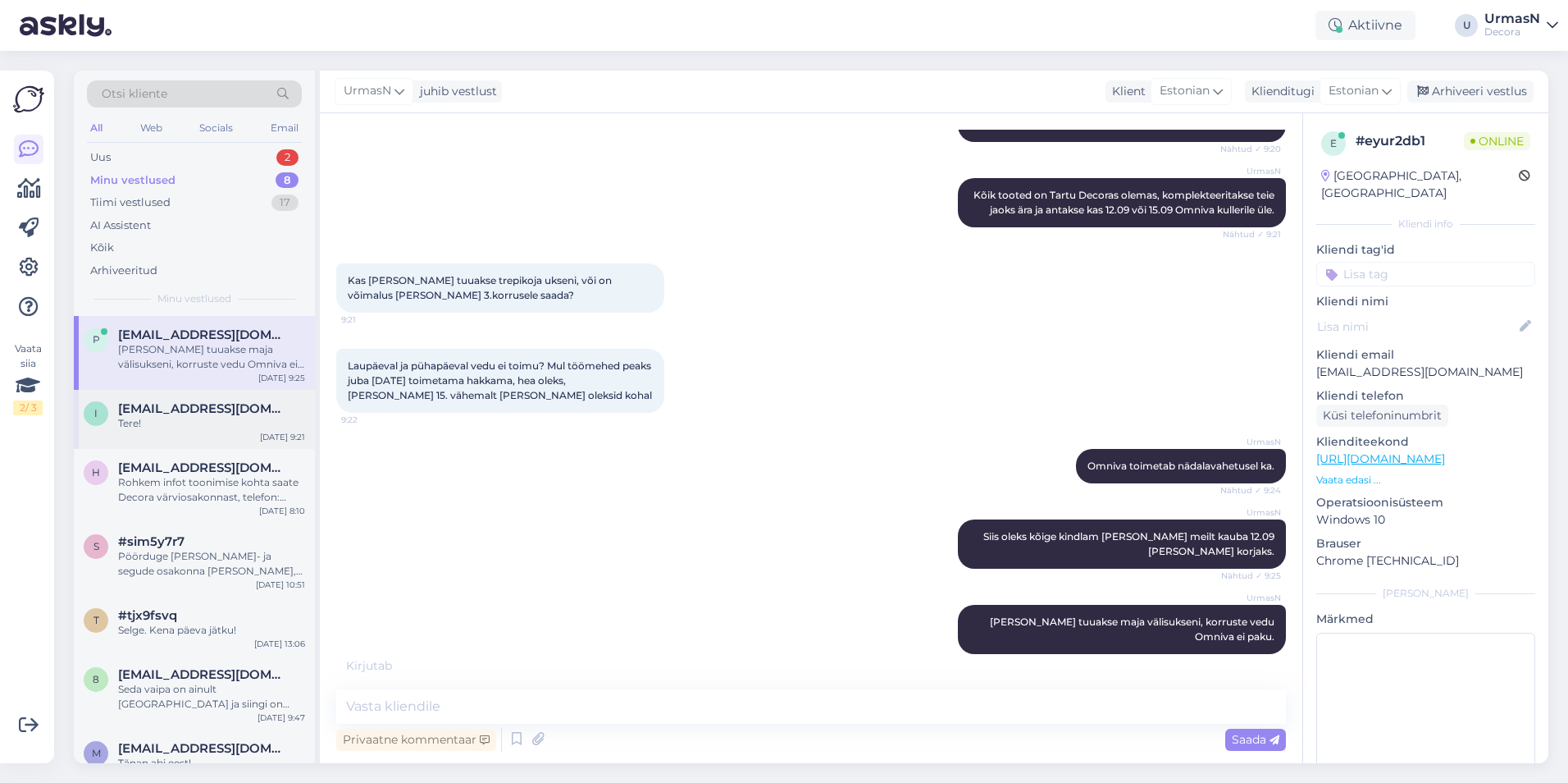
click at [204, 406] on span "[EMAIL_ADDRESS][DOMAIN_NAME]" at bounding box center [203, 409] width 171 height 15
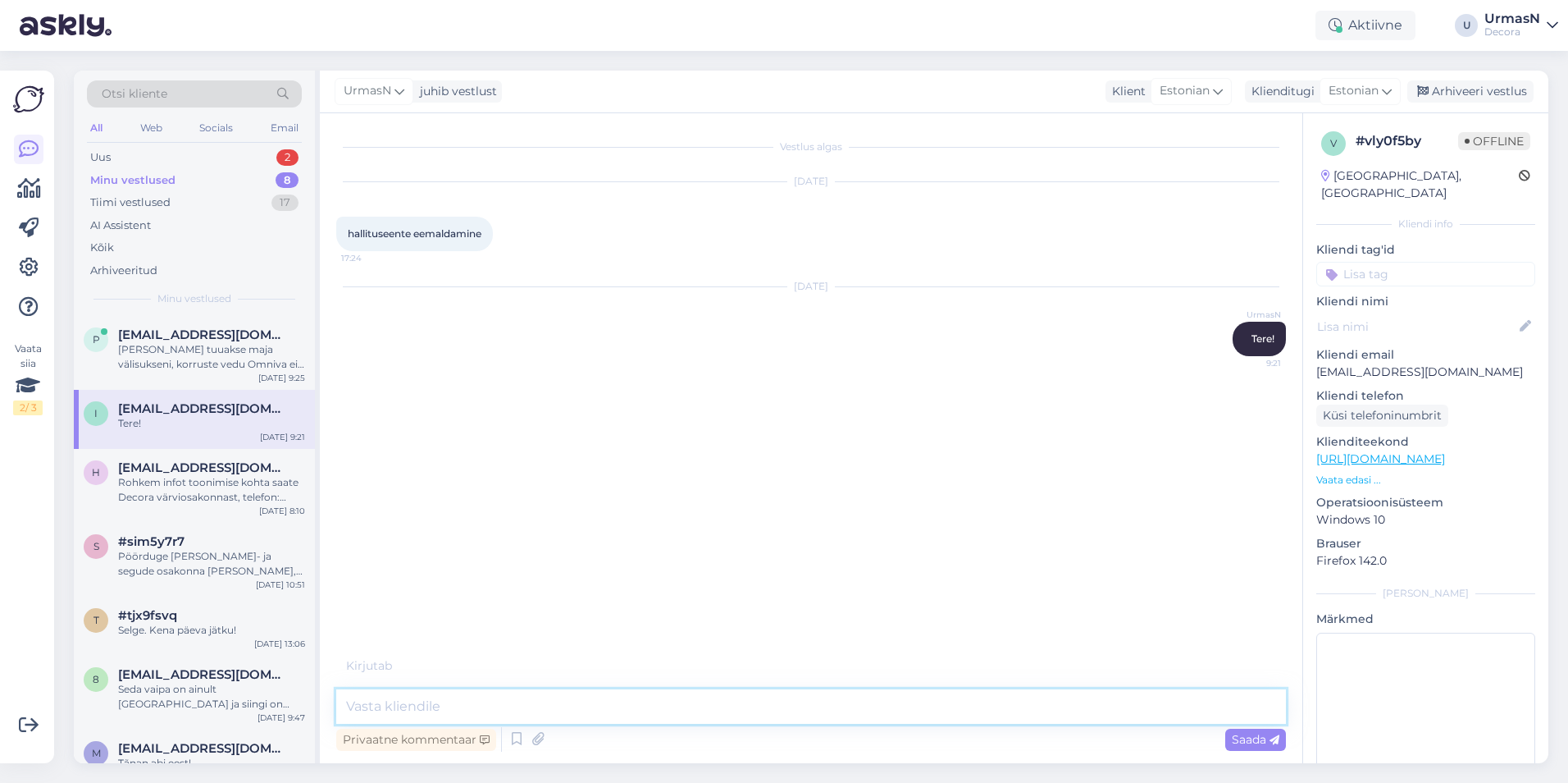
click at [407, 702] on textarea at bounding box center [811, 706] width 950 height 34
paste textarea "HansGrohe Vernis Blend 100"
type textarea "HansGrohe Vernis Blend 100"
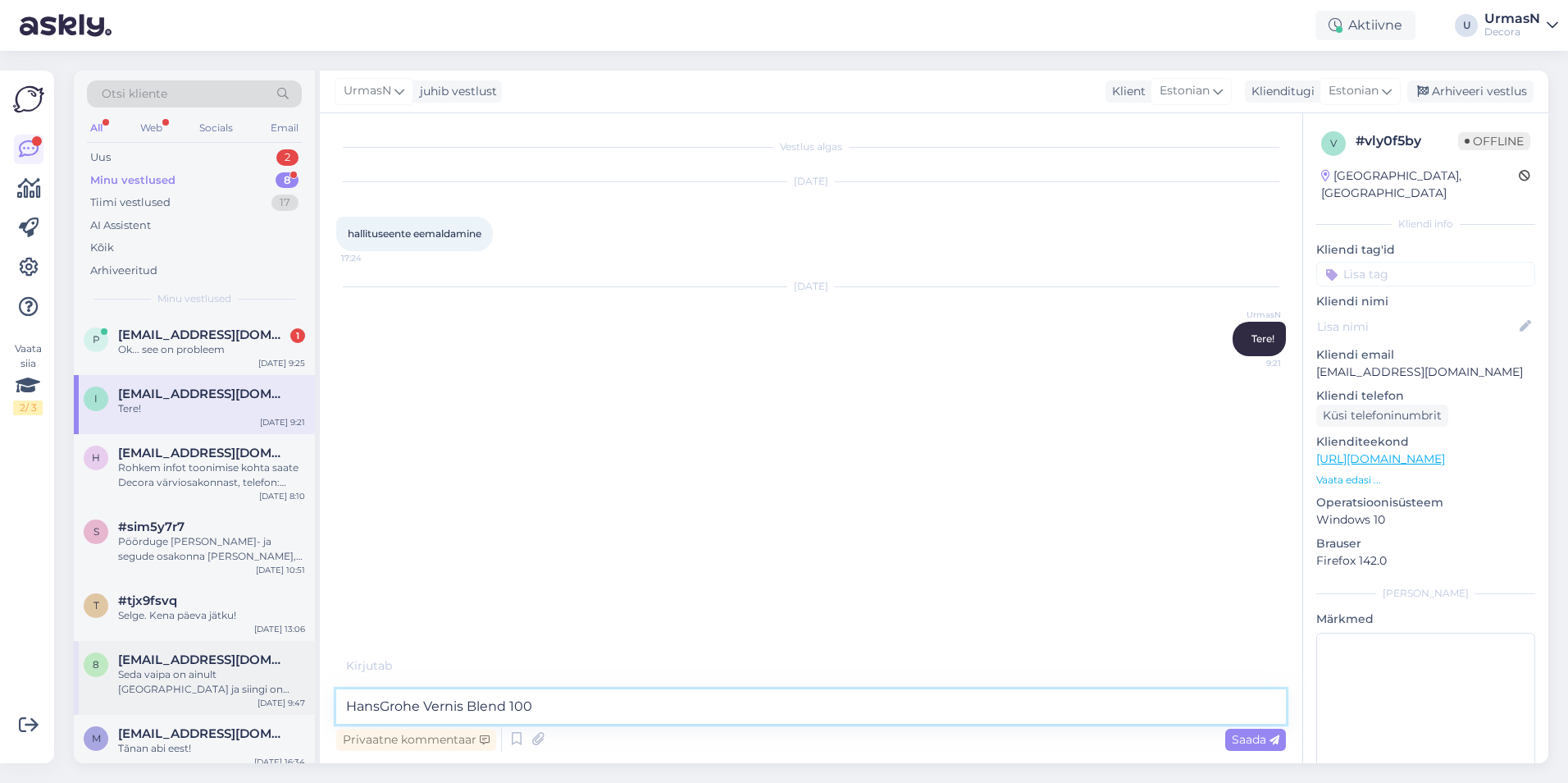
drag, startPoint x: 654, startPoint y: 713, endPoint x: 223, endPoint y: 713, distance: 431.0
click at [223, 713] on div "Otsi kliente All Web Socials Email Uus 2 Minu vestlused 8 Tiimi vestlused 17 AI…" at bounding box center [811, 416] width 1475 height 692
click at [379, 706] on textarea at bounding box center [811, 706] width 950 height 34
paste textarea "[URL][DOMAIN_NAME]"
type textarea "[URL][DOMAIN_NAME]"
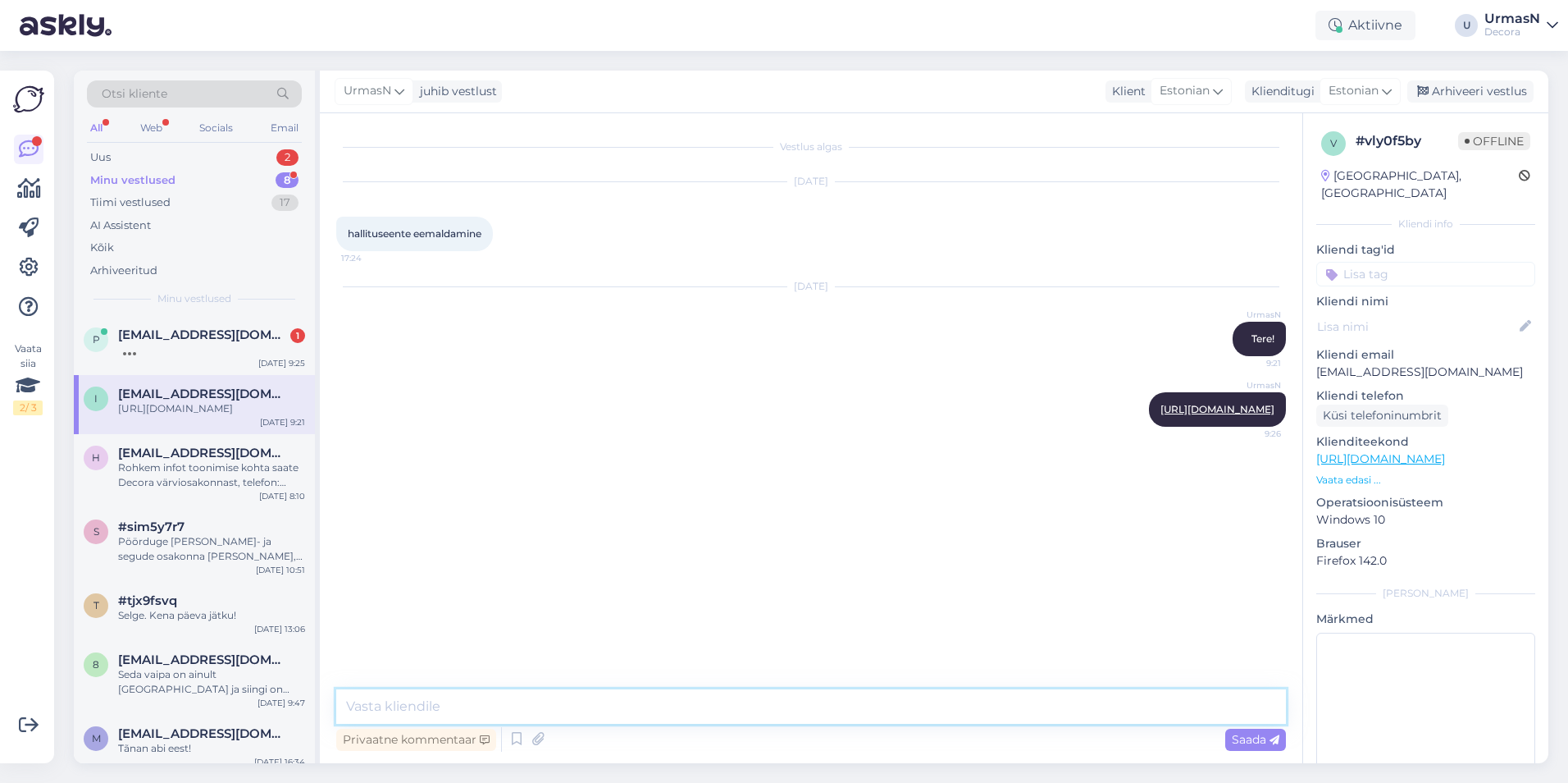
paste textarea "[URL][DOMAIN_NAME]"
type textarea "[URL][DOMAIN_NAME]"
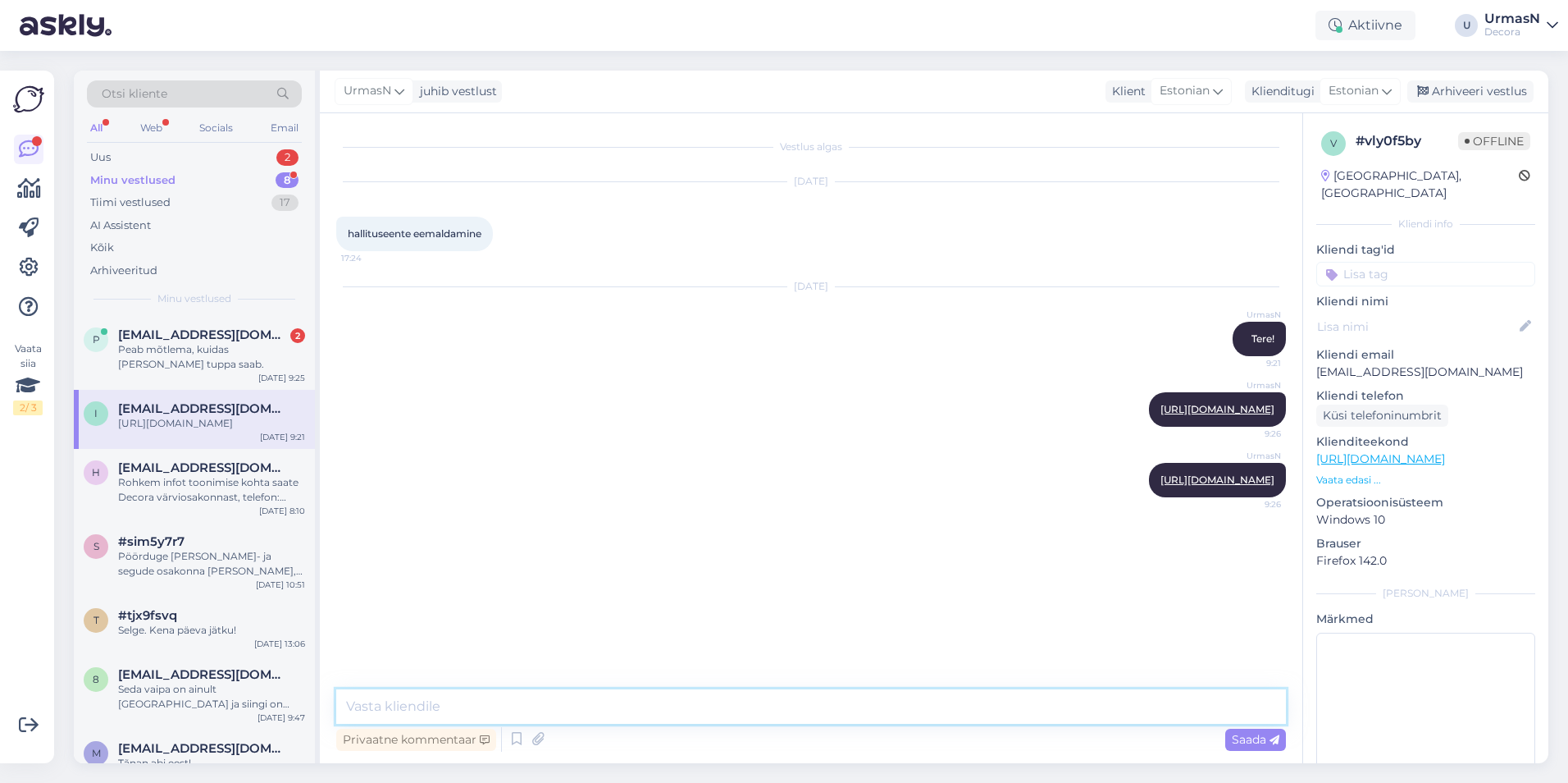
paste textarea "[URL][DOMAIN_NAME]"
type textarea "[URL][DOMAIN_NAME]"
paste textarea "[URL][DOMAIN_NAME]"
type textarea "[URL][DOMAIN_NAME]"
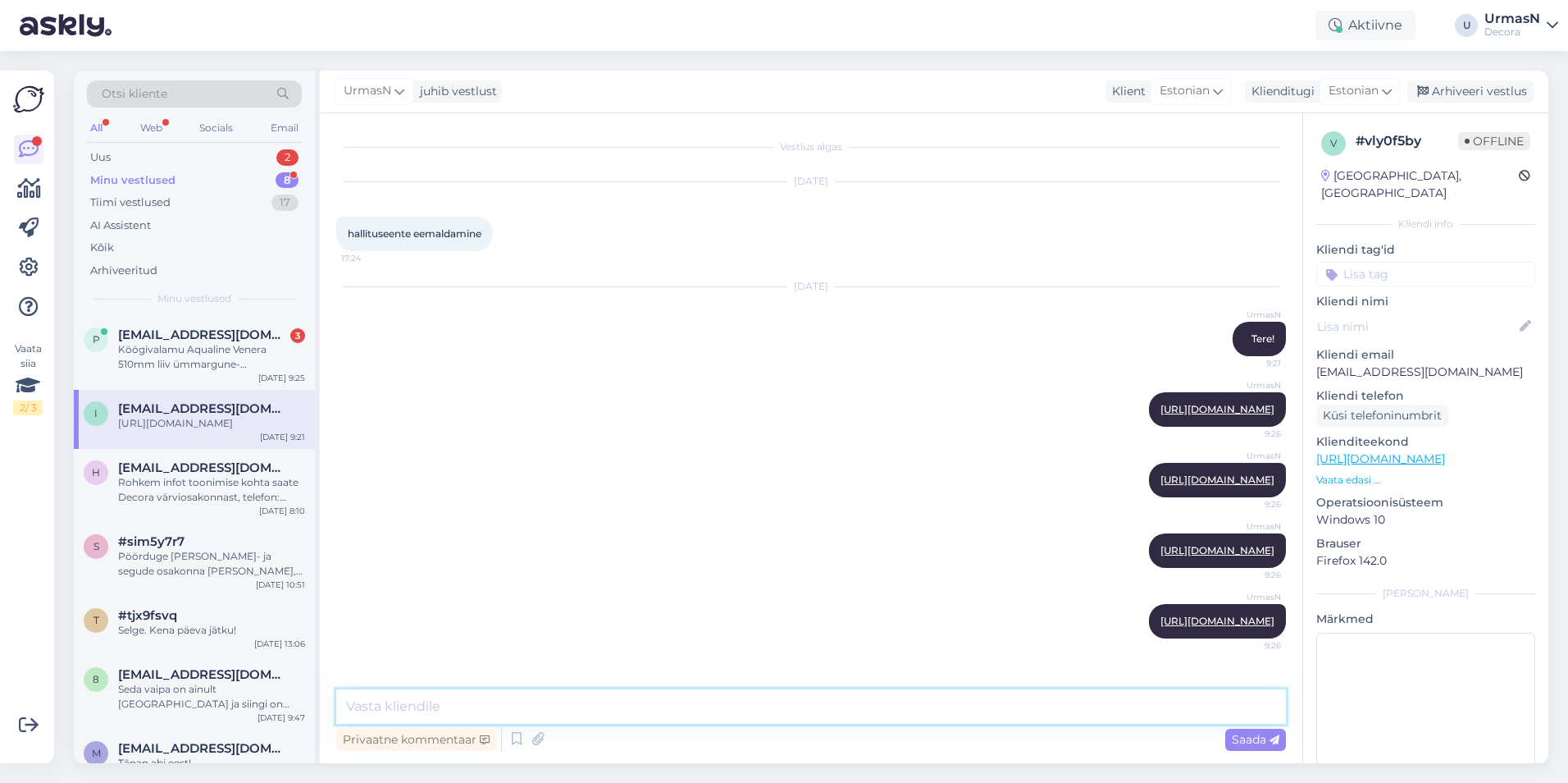
paste textarea "[URL][DOMAIN_NAME]"
type textarea "[URL][DOMAIN_NAME]"
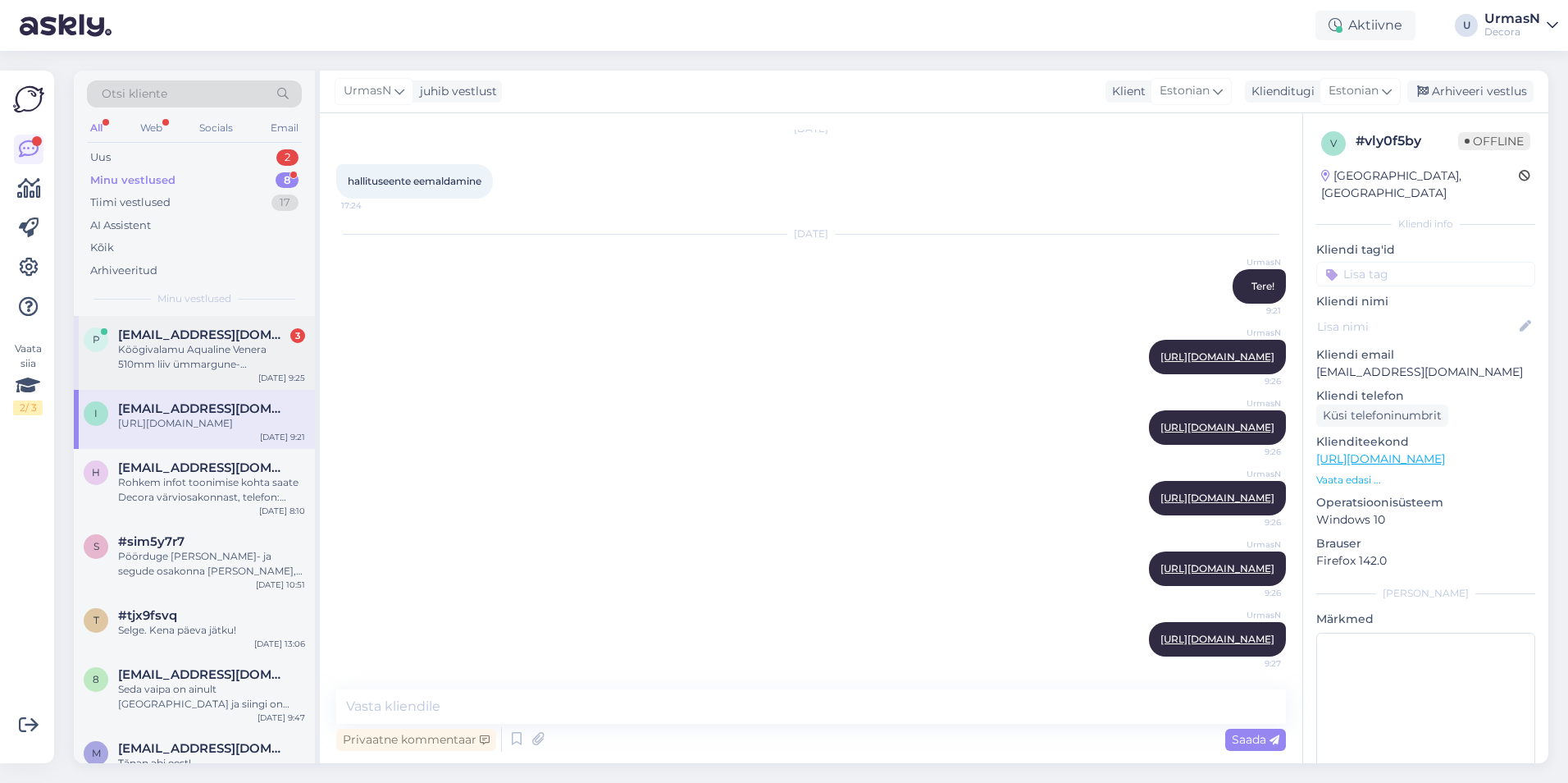
click at [217, 341] on span "[EMAIL_ADDRESS][DOMAIN_NAME]" at bounding box center [203, 335] width 171 height 15
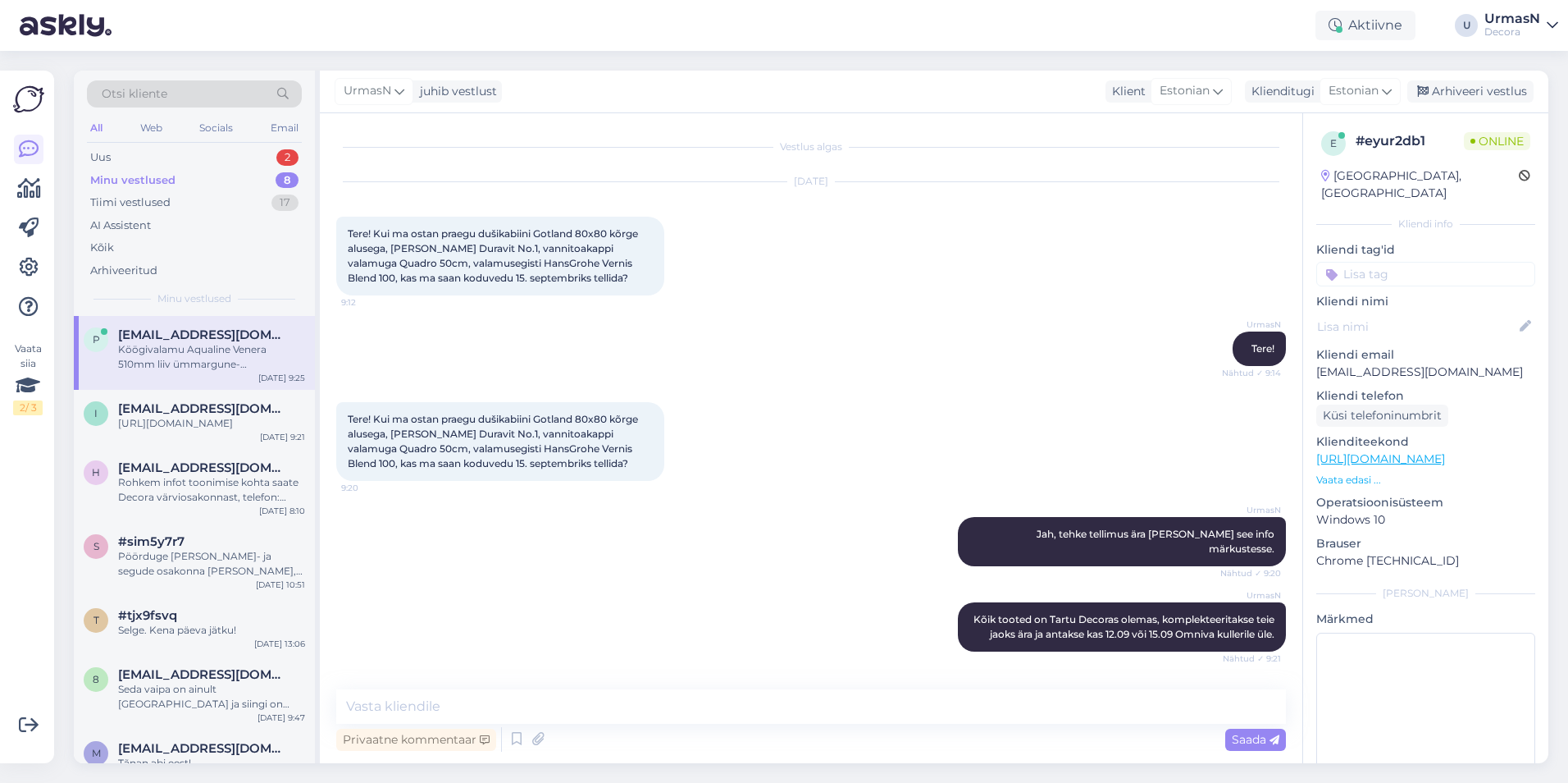
scroll to position [663, 0]
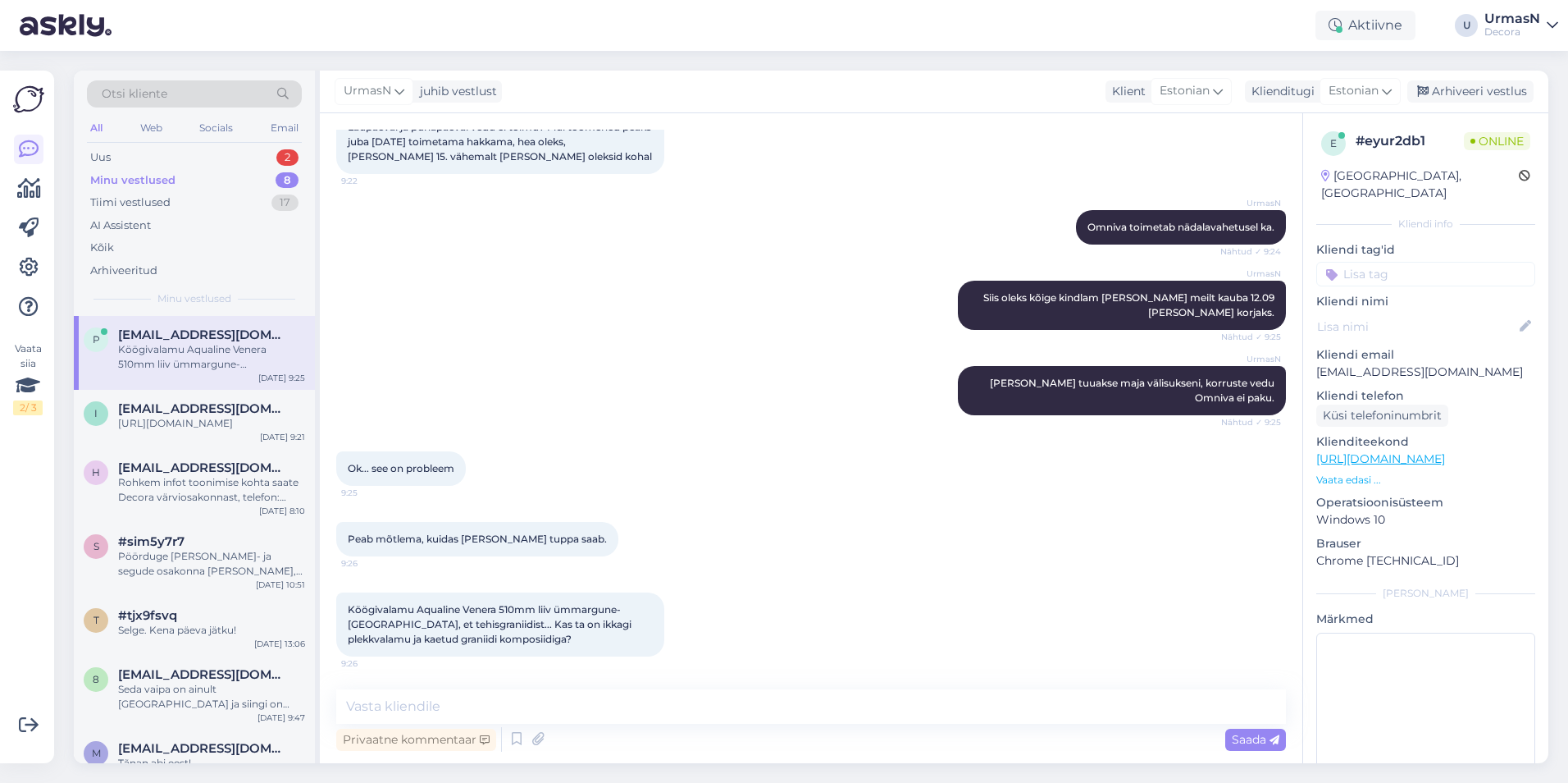
click at [1339, 473] on p "Vaata edasi ..." at bounding box center [1426, 480] width 219 height 15
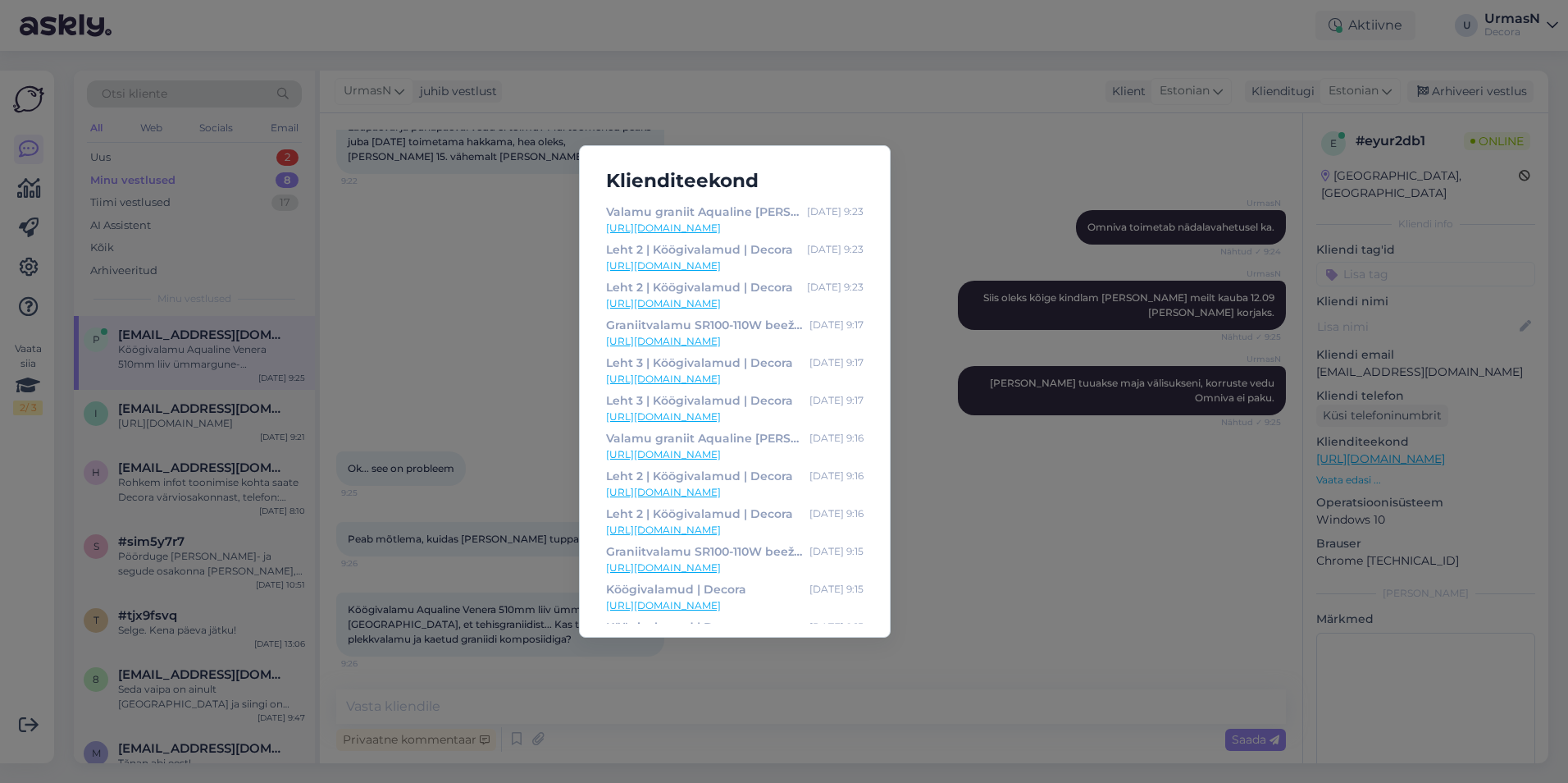
click at [981, 542] on div "Klienditeekond Valamu graniit Aqualine [PERSON_NAME] 510mm, 361002 | Decora [DA…" at bounding box center [784, 391] width 1568 height 783
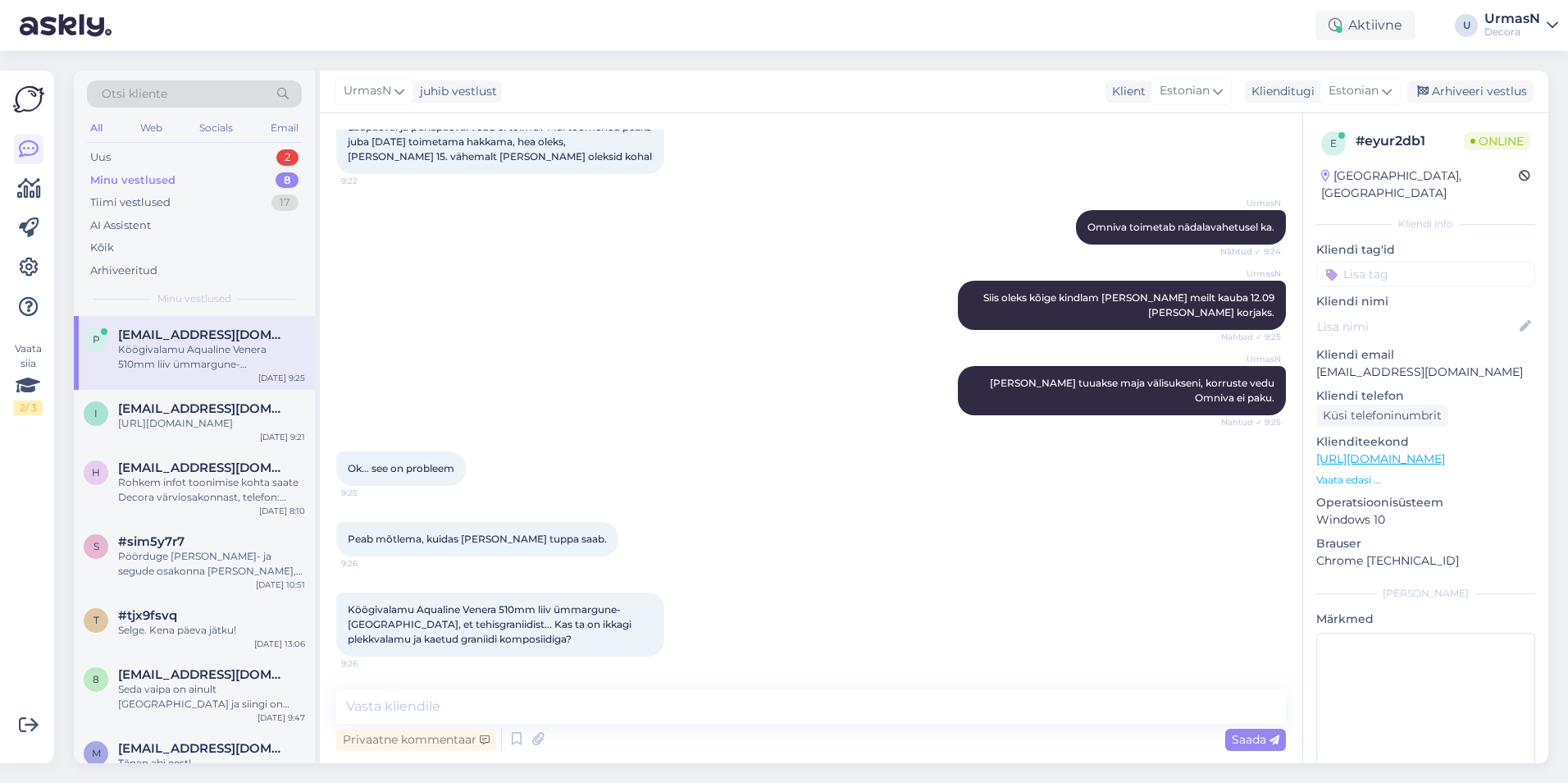
click at [1341, 473] on p "Vaata edasi ..." at bounding box center [1426, 480] width 219 height 15
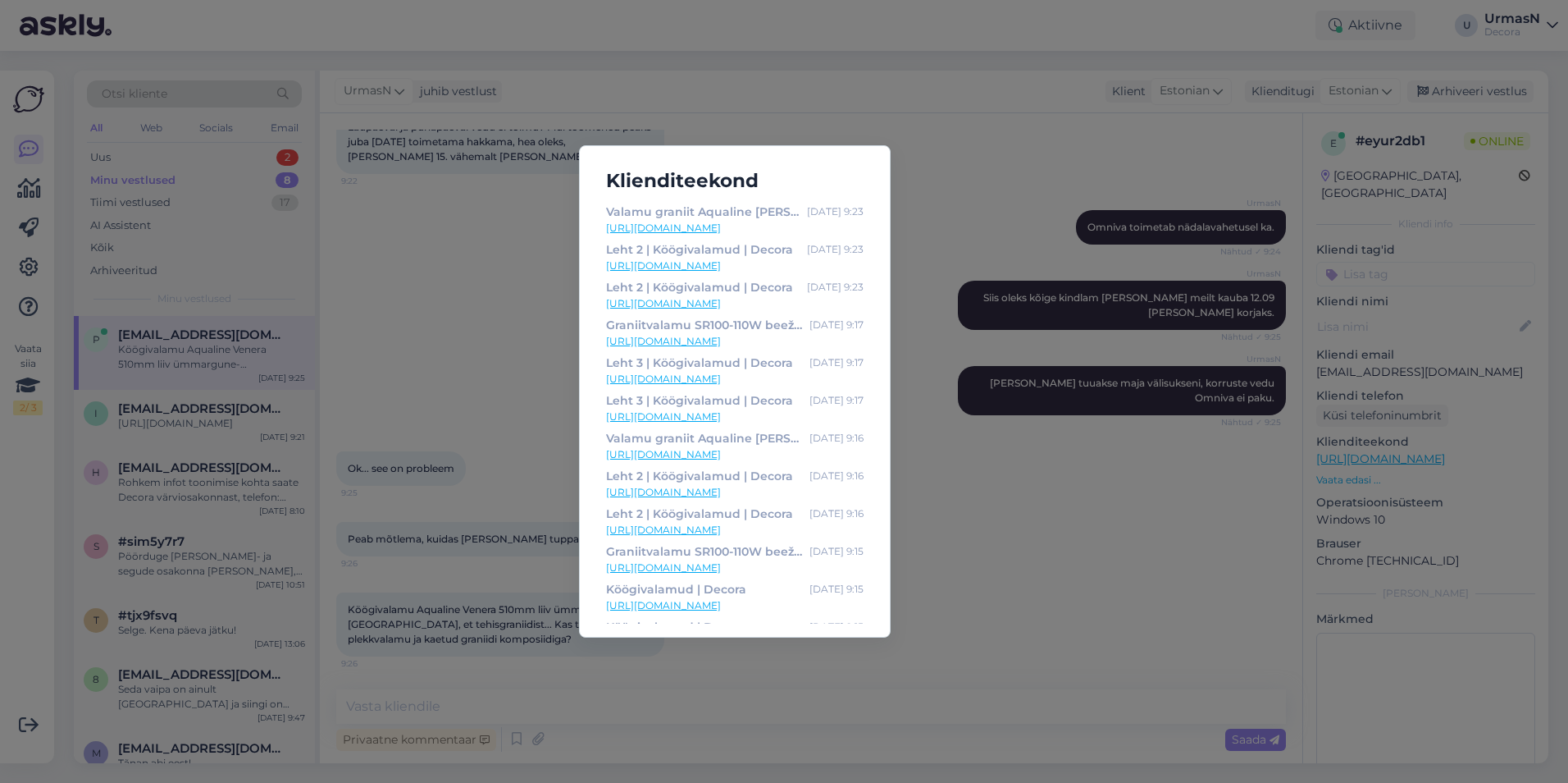
click at [422, 687] on div "Klienditeekond Valamu graniit Aqualine [PERSON_NAME] 510mm, 361002 | Decora [DA…" at bounding box center [784, 391] width 1568 height 783
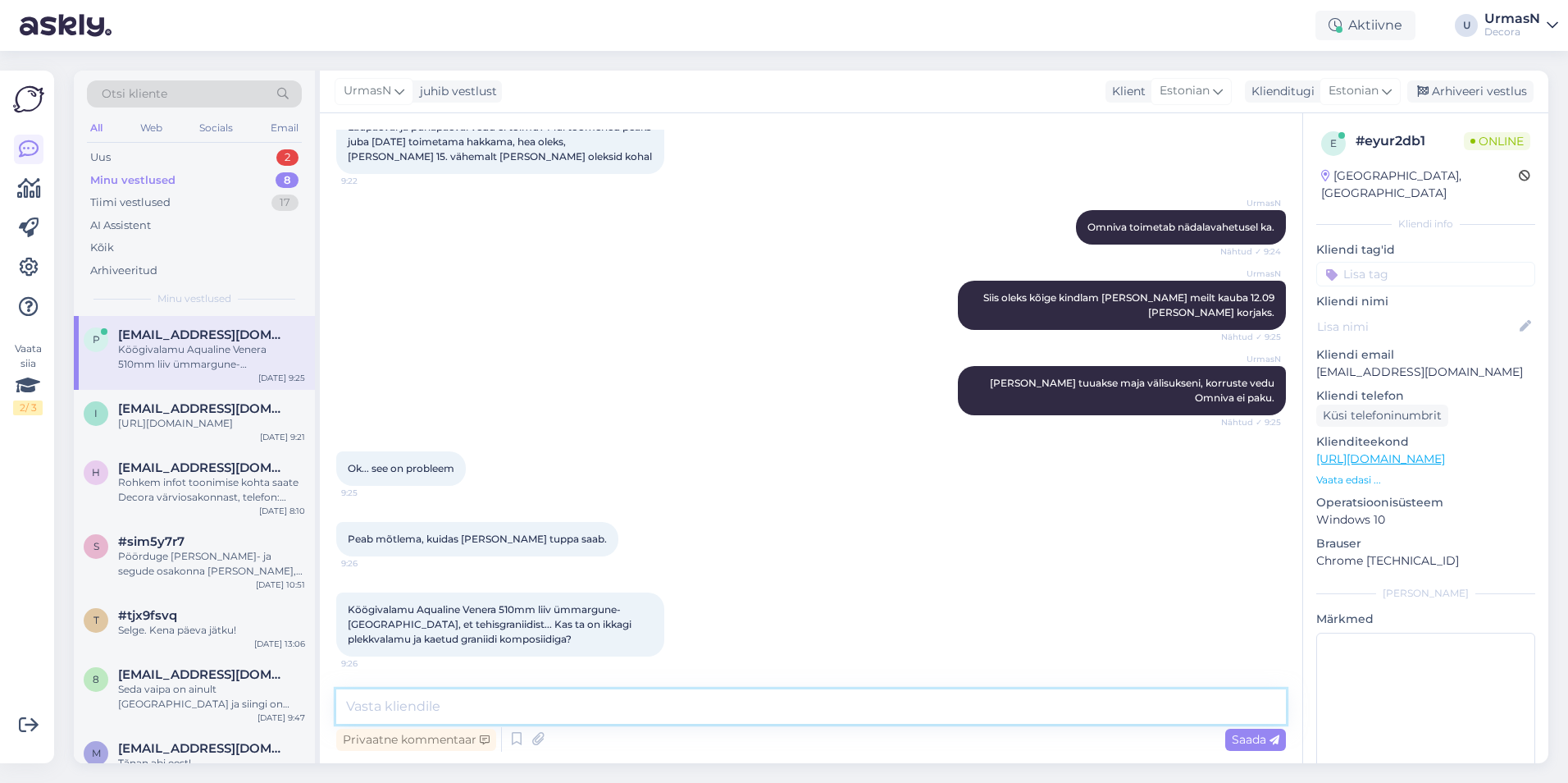
click at [404, 713] on textarea at bounding box center [811, 706] width 950 height 34
paste textarea "5307 1288"
type textarea "Selle küsimusega peaksite santehnika osakonna [PERSON_NAME] pöörduma, telefon: …"
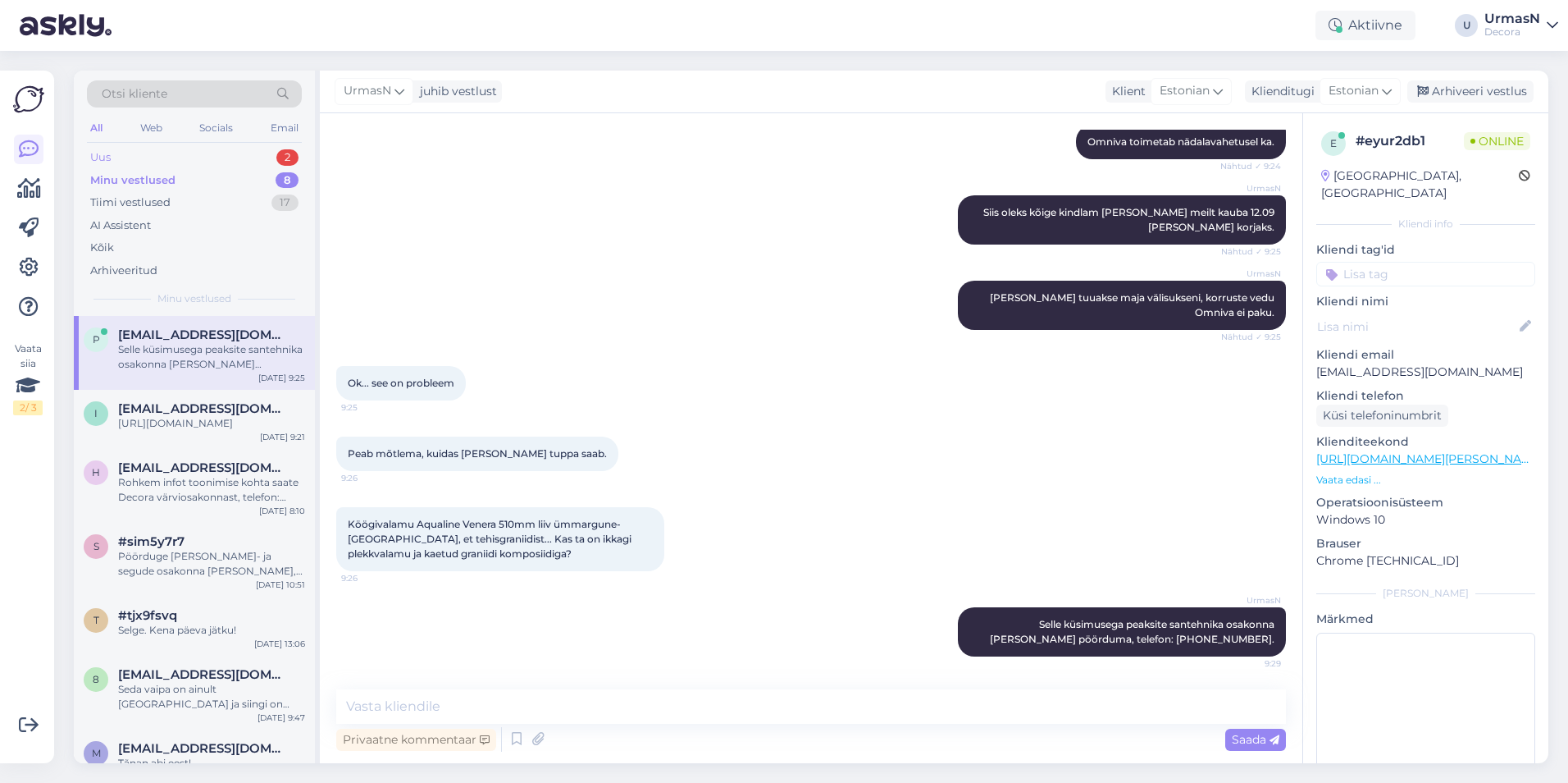
click at [126, 154] on div "Uus 2" at bounding box center [194, 157] width 215 height 23
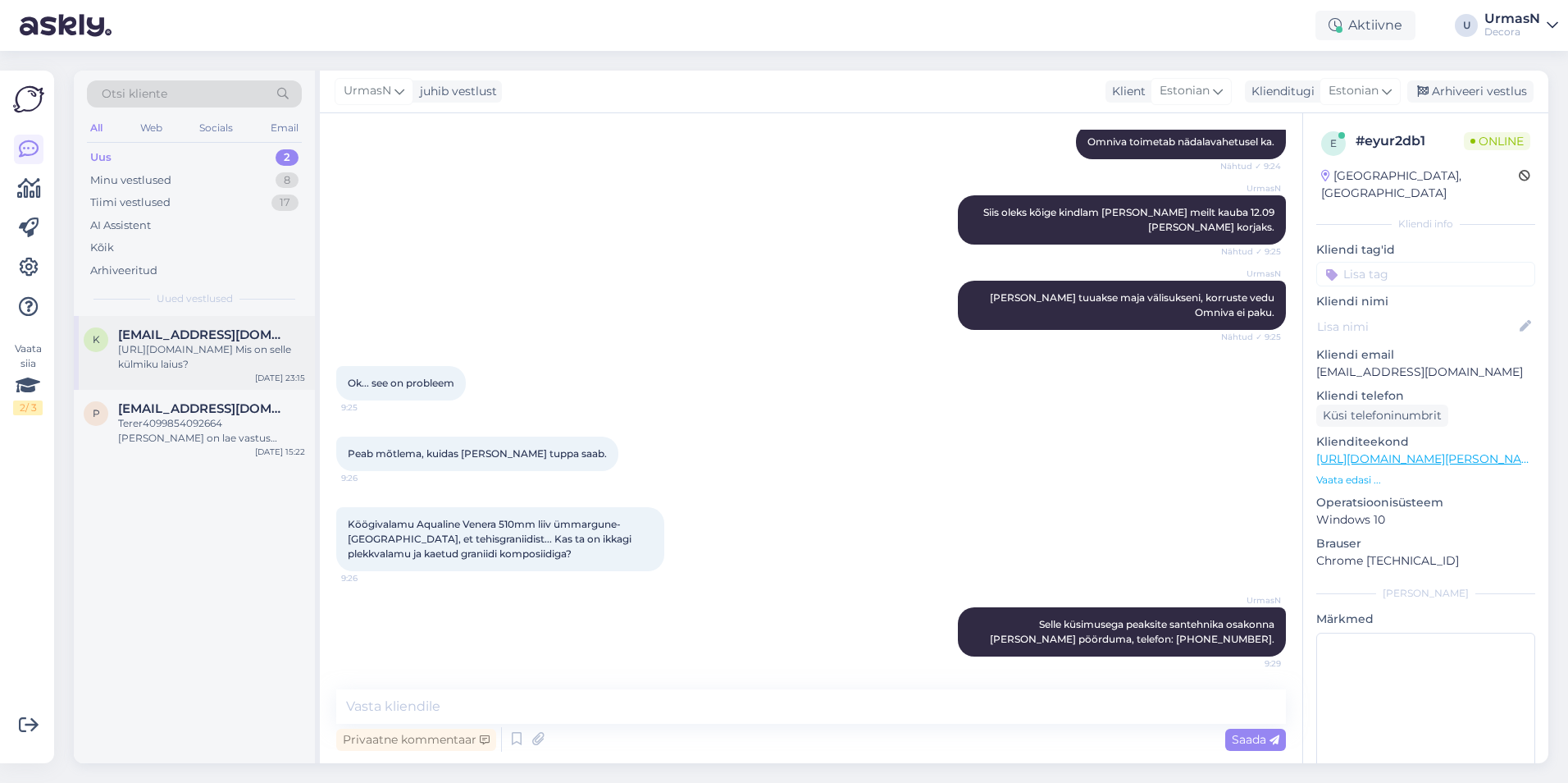
click at [161, 358] on div "[URL][DOMAIN_NAME] Mis on selle külmiku laius?" at bounding box center [211, 357] width 187 height 29
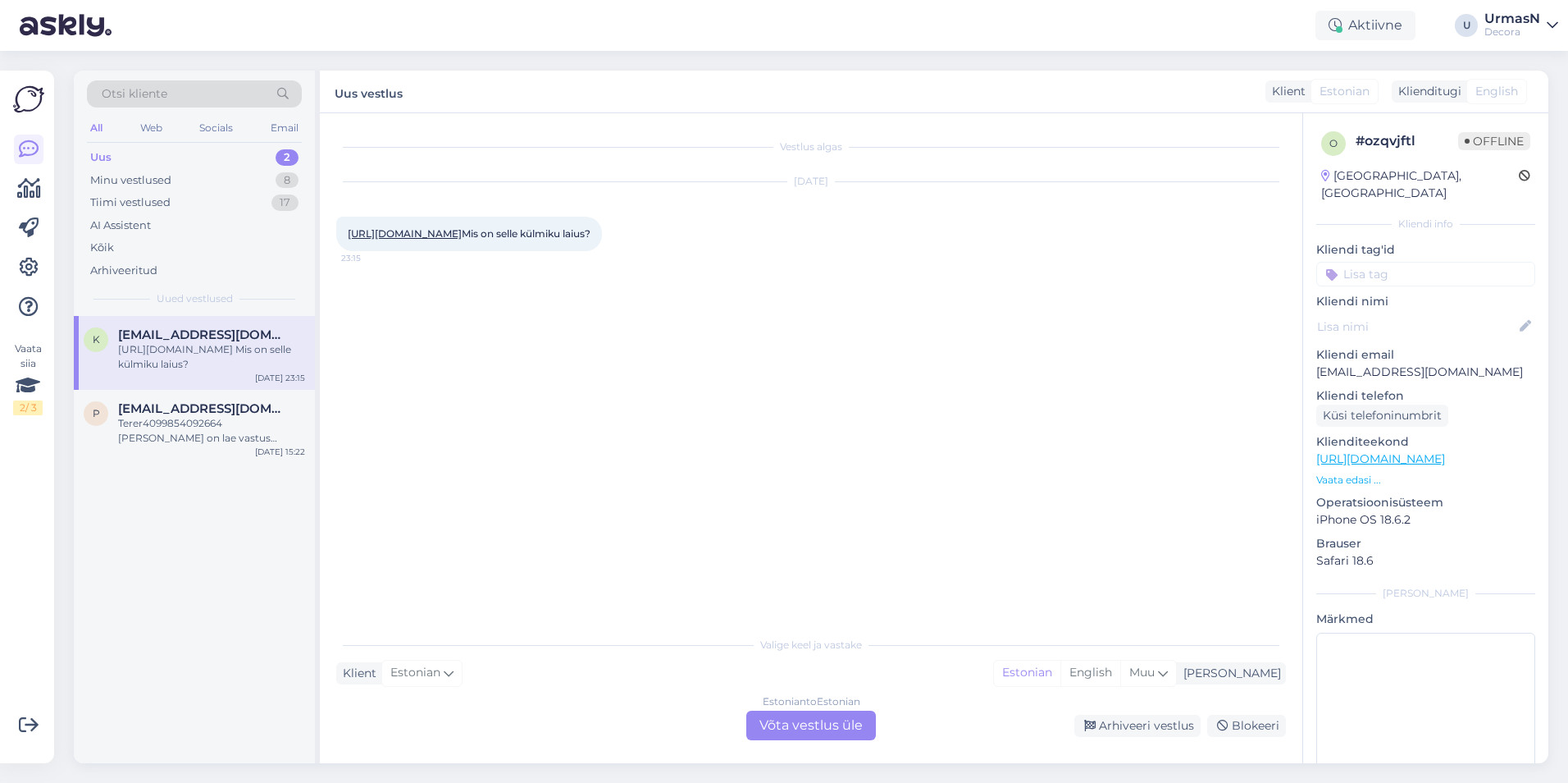
scroll to position [0, 0]
click at [810, 731] on div "Estonian to Estonian Võta vestlus üle" at bounding box center [811, 725] width 129 height 29
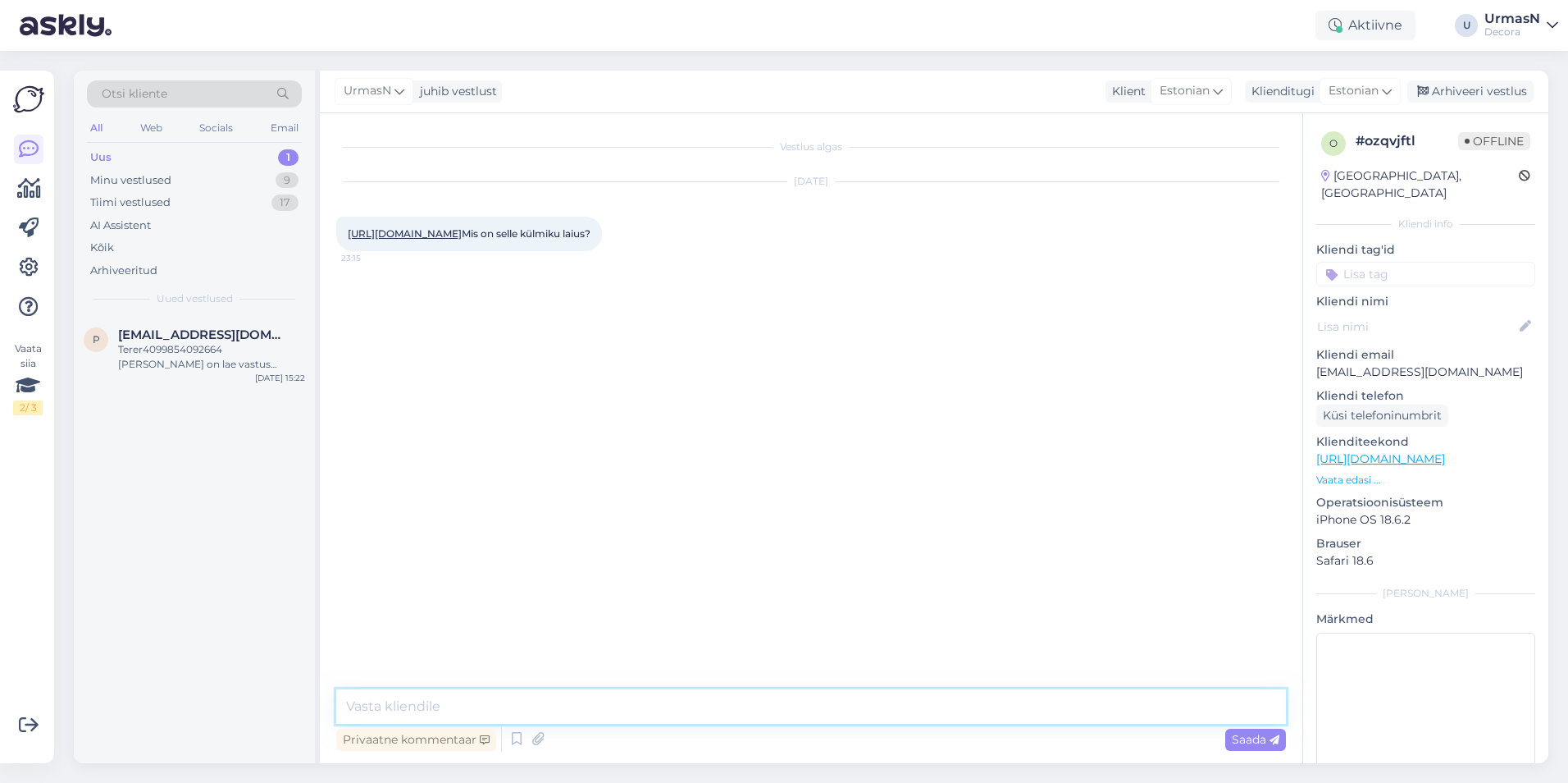
click at [350, 706] on textarea at bounding box center [811, 706] width 950 height 34
type textarea "Tere!"
type textarea "Laius: 47,5cm, kõrgus: 84,5cm, sügavus: 44,5cm"
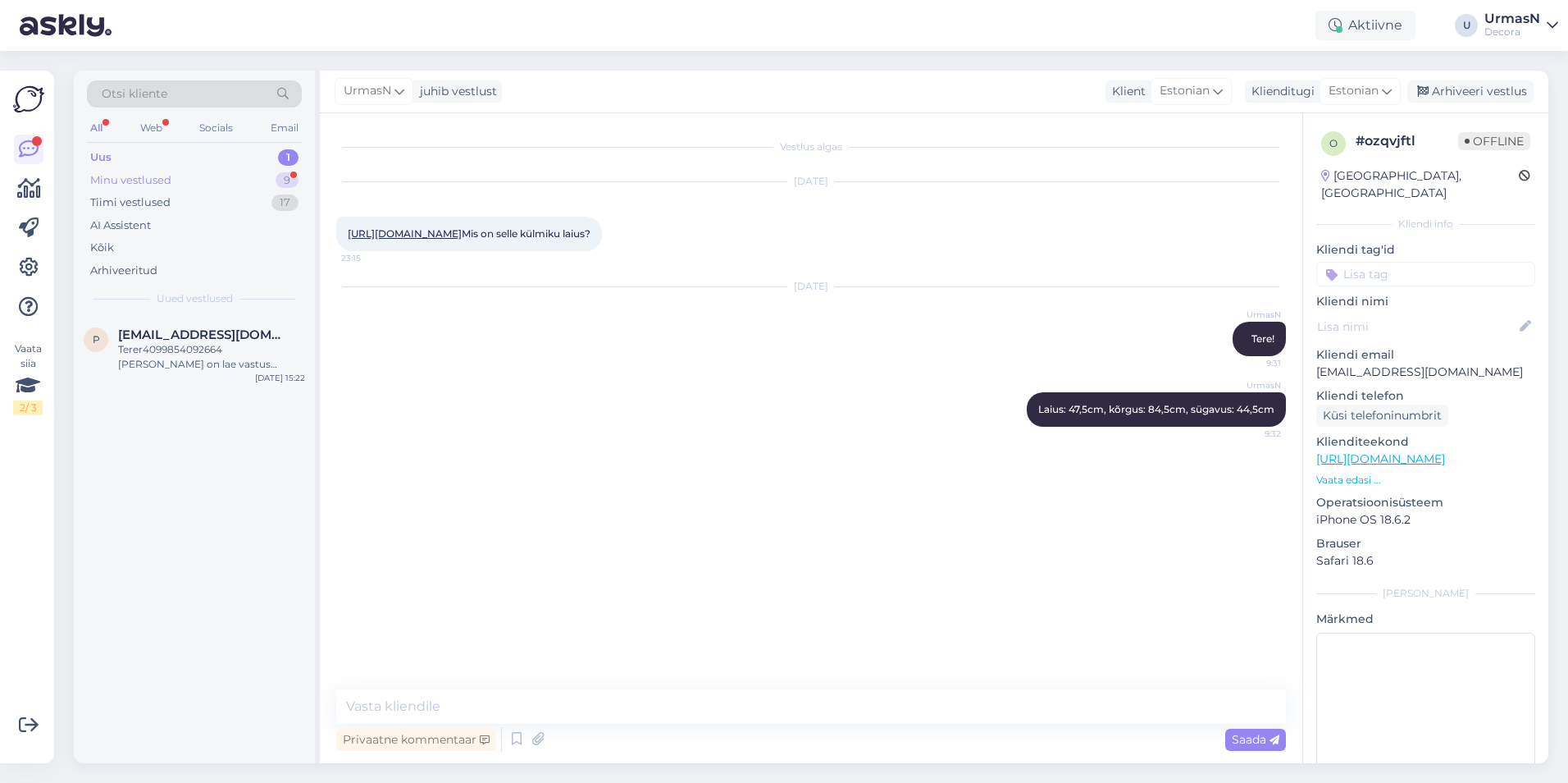
click at [145, 172] on div "Minu vestlused" at bounding box center [130, 181] width 82 height 17
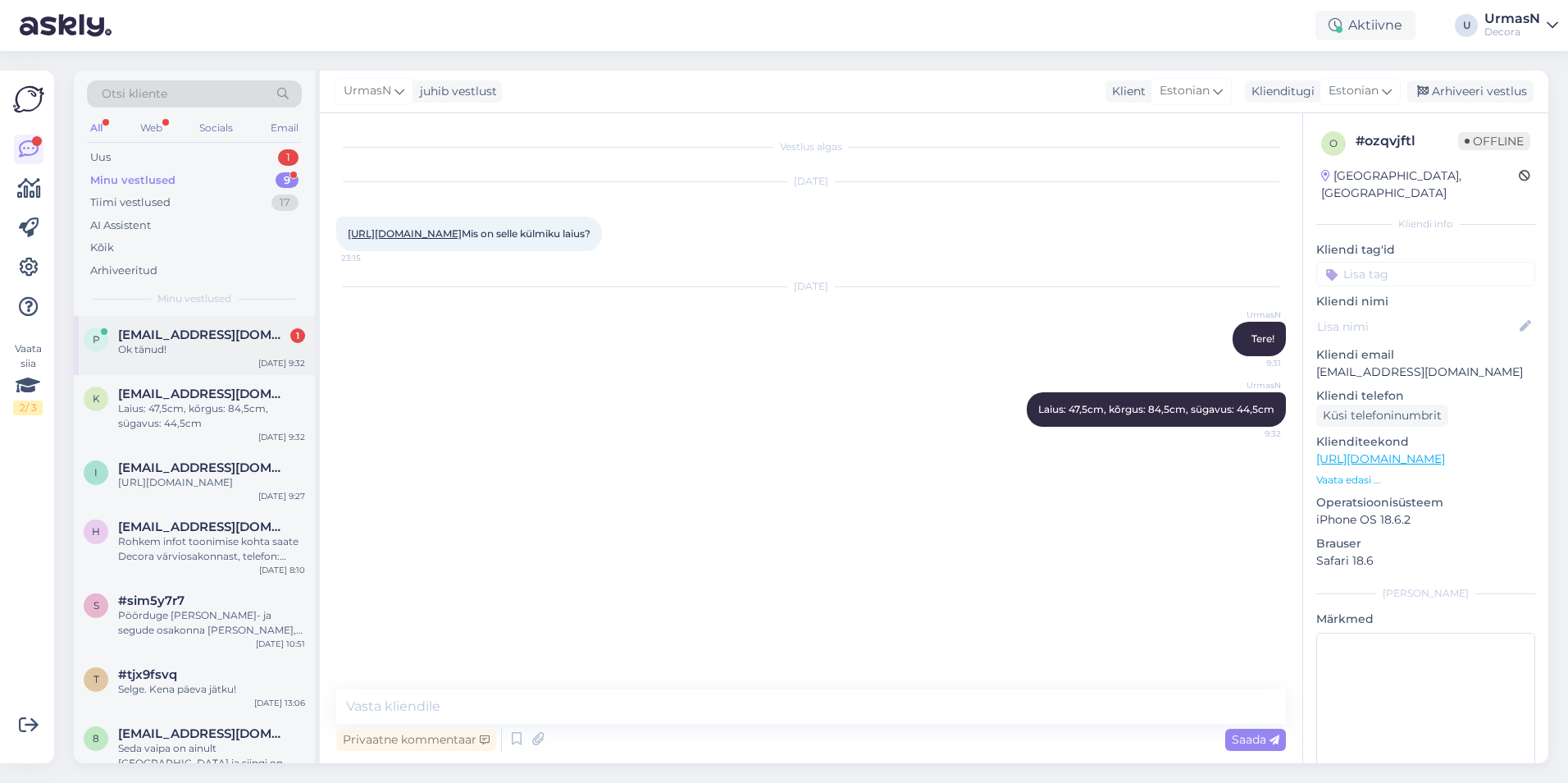
click at [223, 365] on div "[PERSON_NAME] [PERSON_NAME][EMAIL_ADDRESS][DOMAIN_NAME] 1 Ok tänud! [DATE] 9:32" at bounding box center [194, 346] width 241 height 59
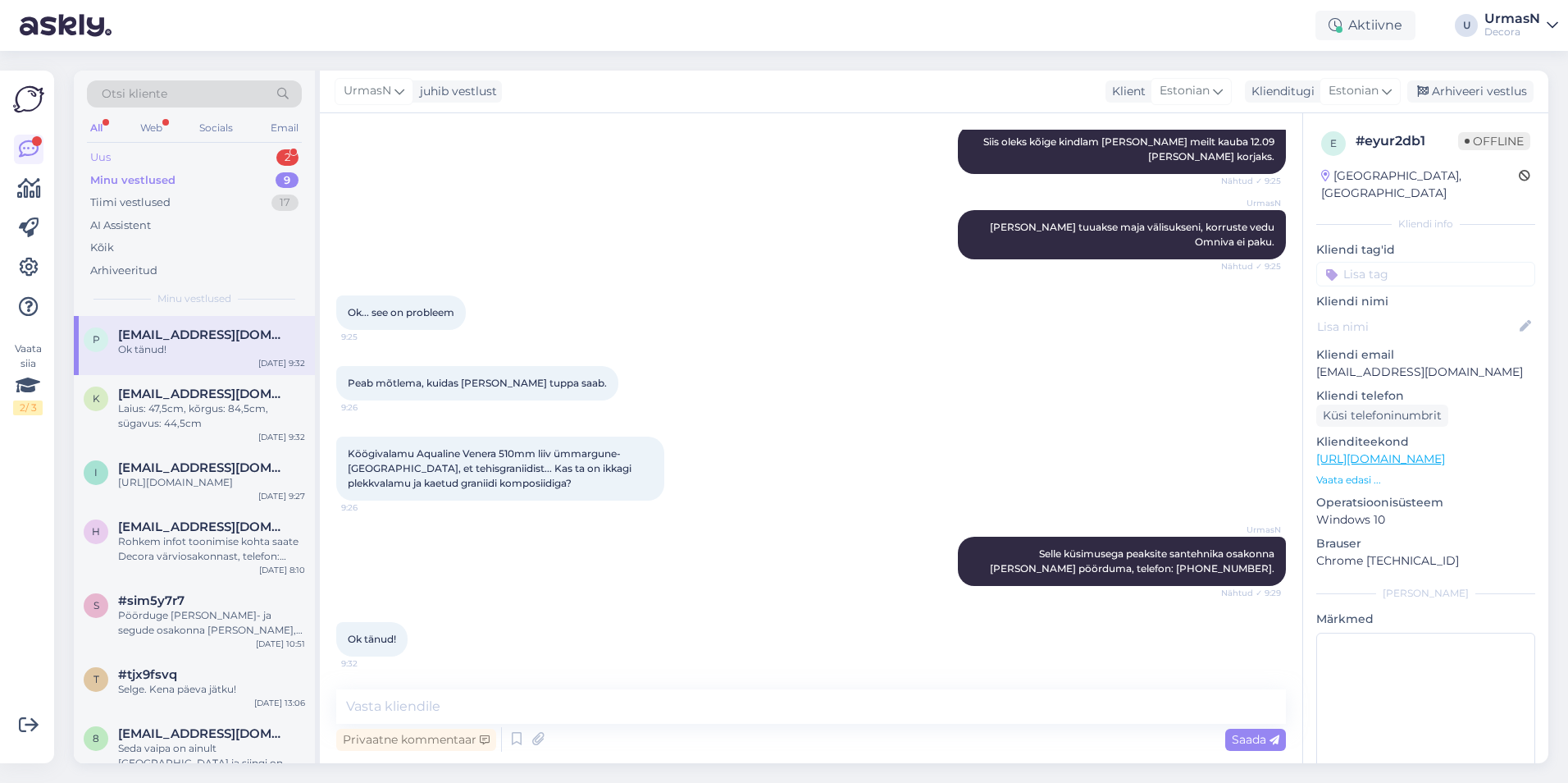
click at [114, 154] on div "Uus 2" at bounding box center [194, 157] width 215 height 23
click at [103, 159] on div "Uus" at bounding box center [100, 158] width 20 height 17
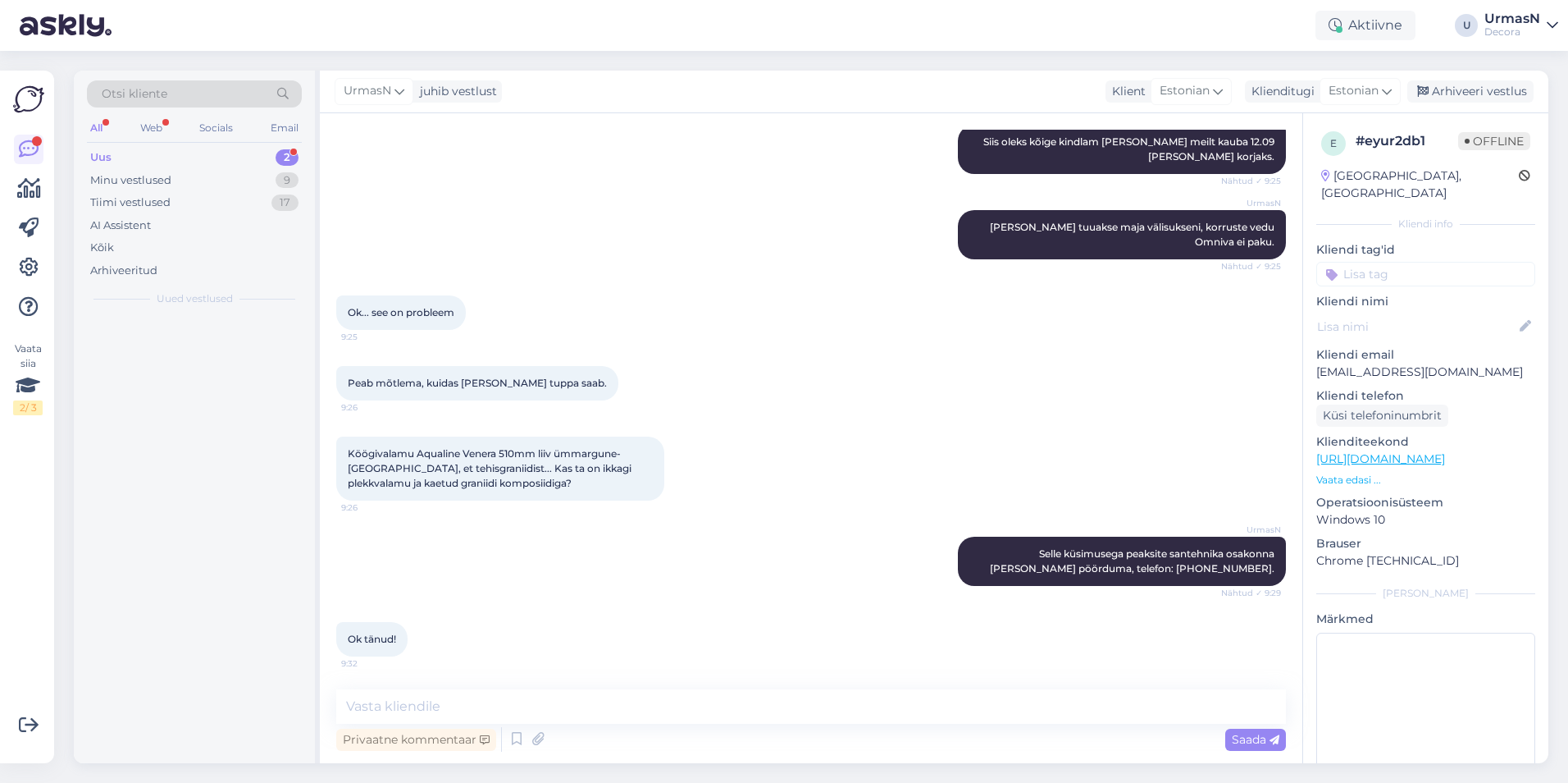
click at [114, 156] on div "Uus 2" at bounding box center [194, 157] width 215 height 23
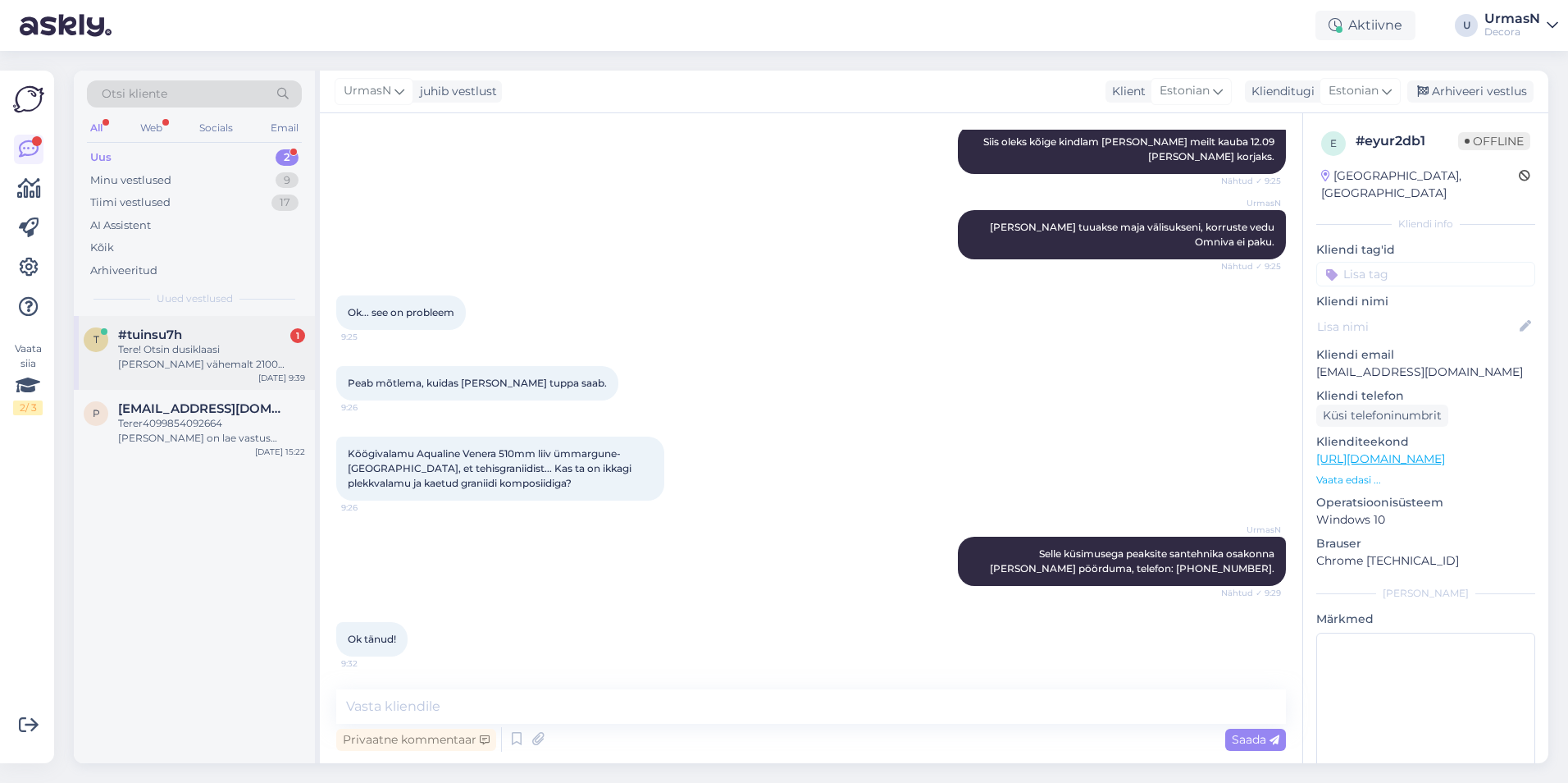
click at [166, 352] on div "Tere! Otsin dusiklaasi [PERSON_NAME] vähemalt 2100 kõrget ja 1000 laia" at bounding box center [211, 357] width 187 height 29
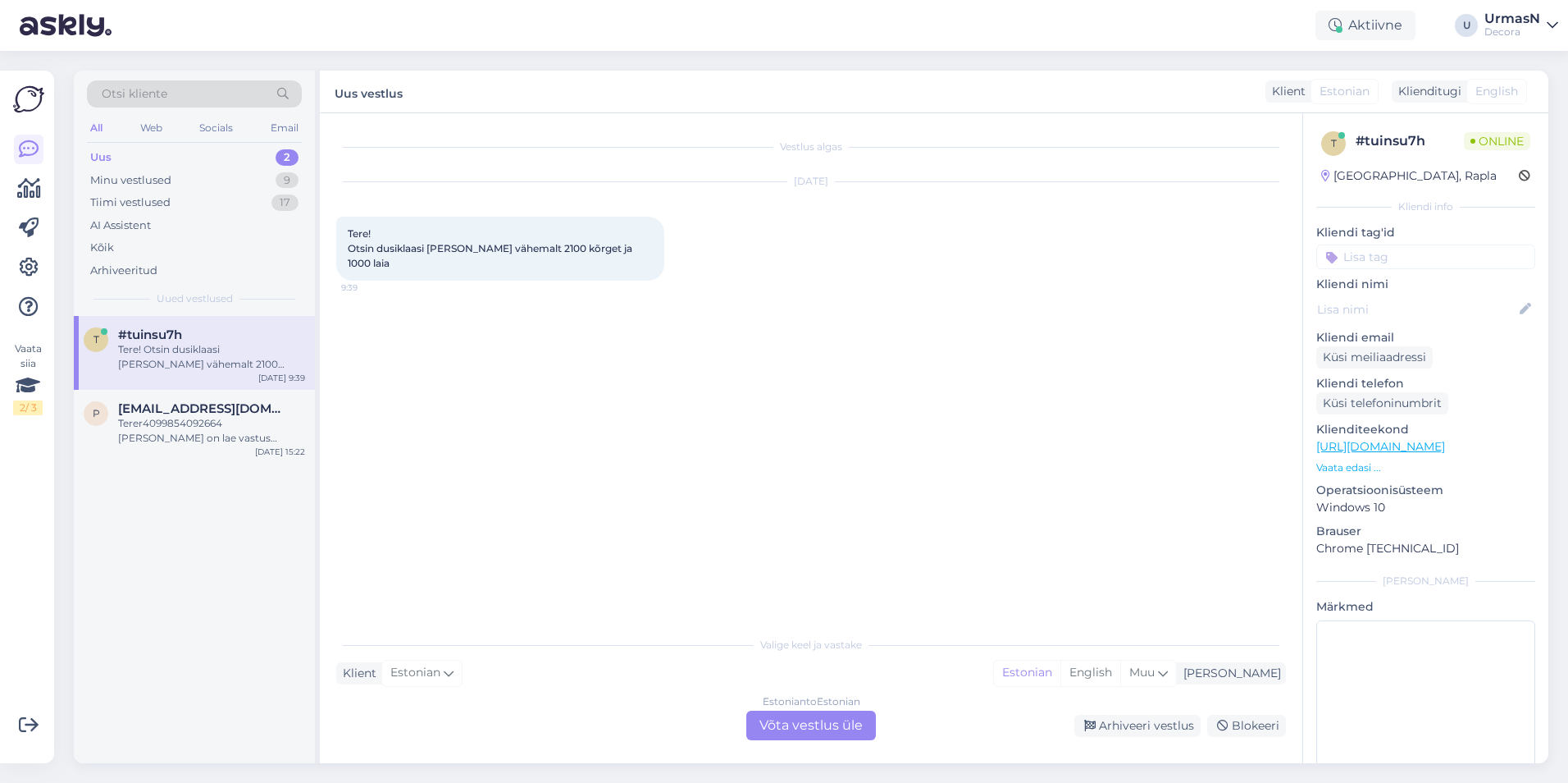
scroll to position [0, 0]
click at [844, 728] on div "Estonian to Estonian Võta vestlus üle" at bounding box center [811, 725] width 129 height 29
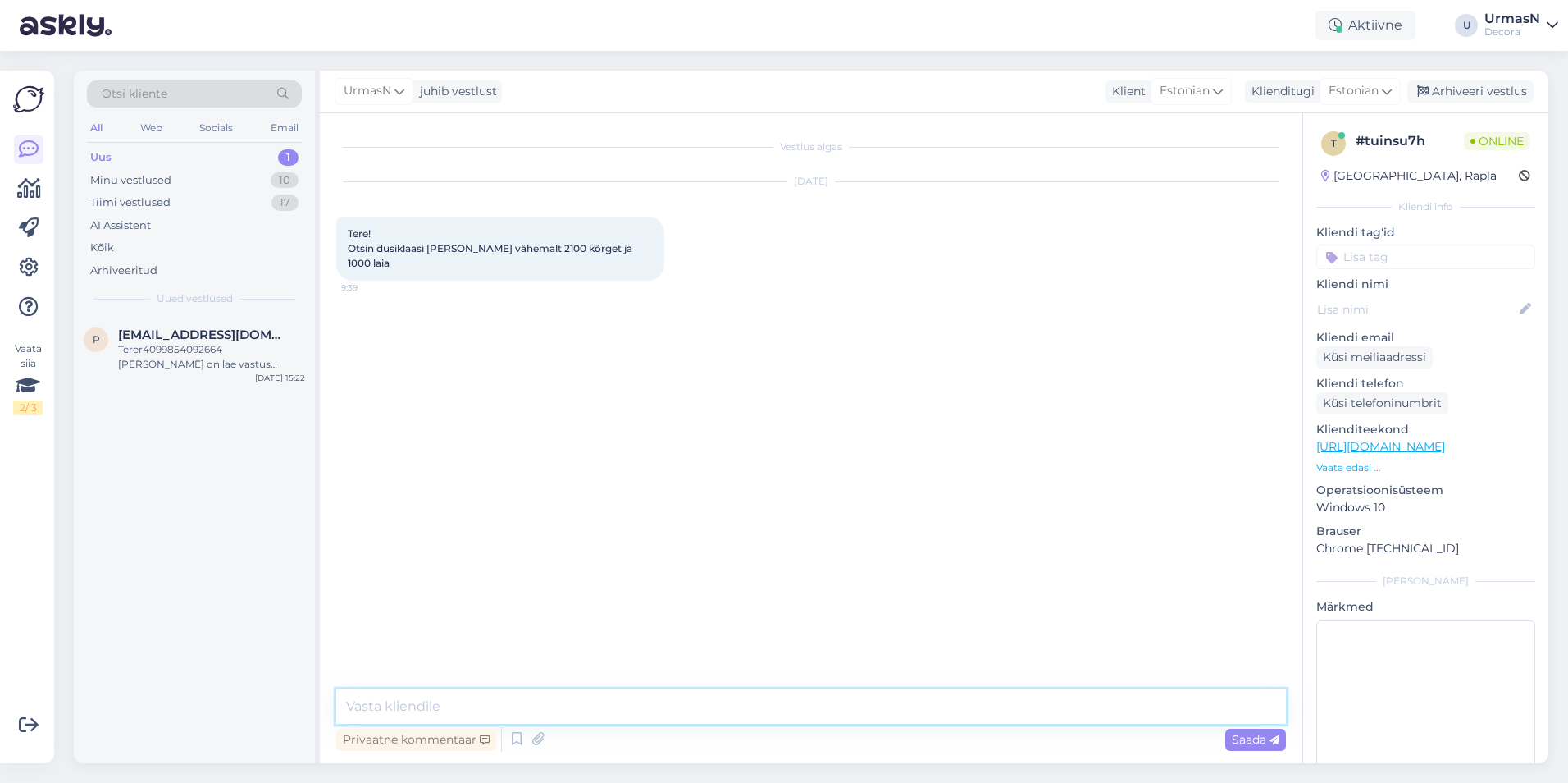
click at [419, 706] on textarea at bounding box center [811, 706] width 950 height 34
type textarea "Tere!"
paste textarea "5307 1288"
type textarea "Pöörduge palun otse santehnika osakonna [PERSON_NAME], telefon: [PHONE_NUMBER]"
click at [1243, 740] on span "Saada" at bounding box center [1255, 739] width 48 height 15
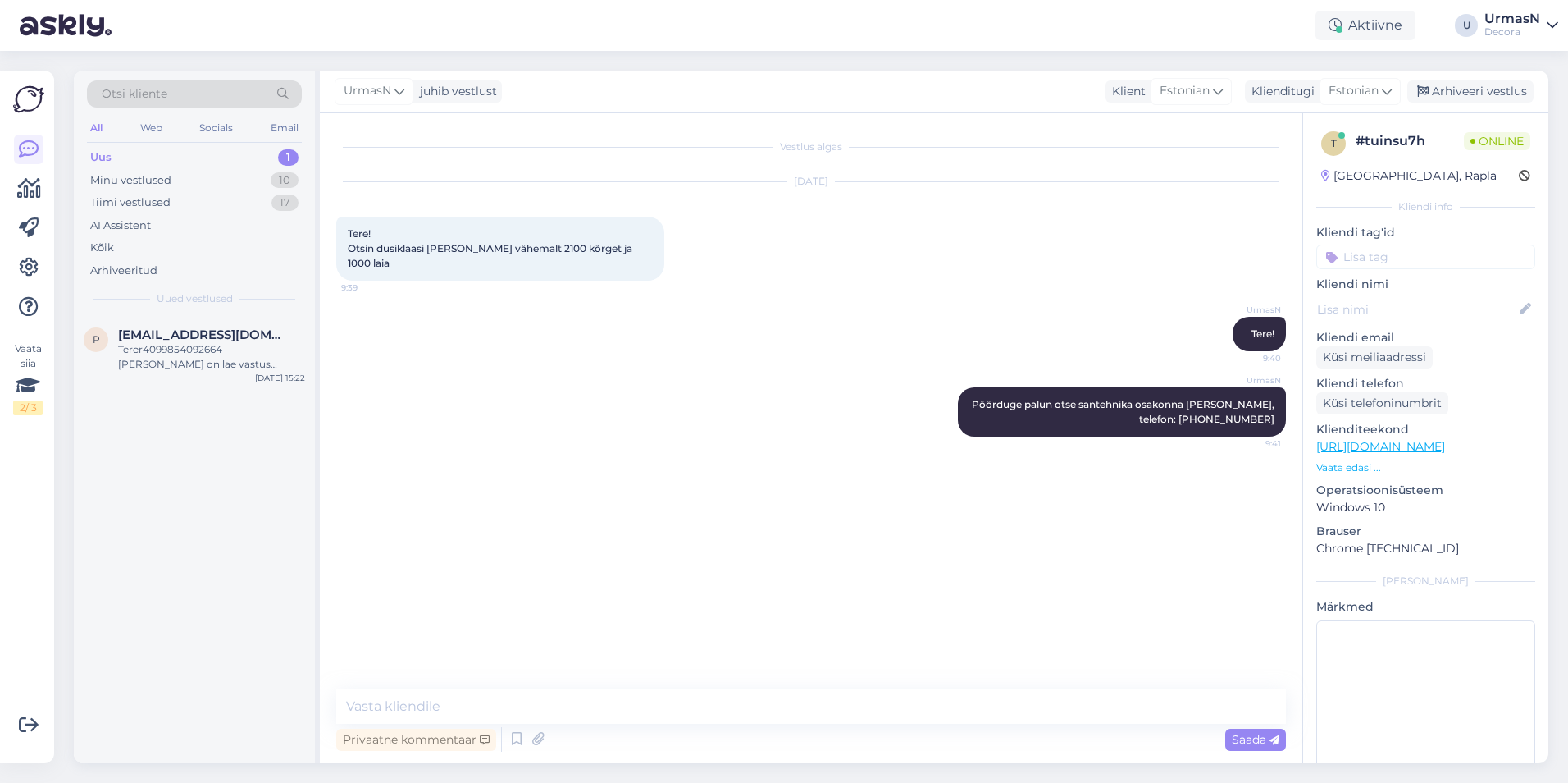
click at [1353, 463] on p "Vaata edasi ..." at bounding box center [1426, 468] width 219 height 15
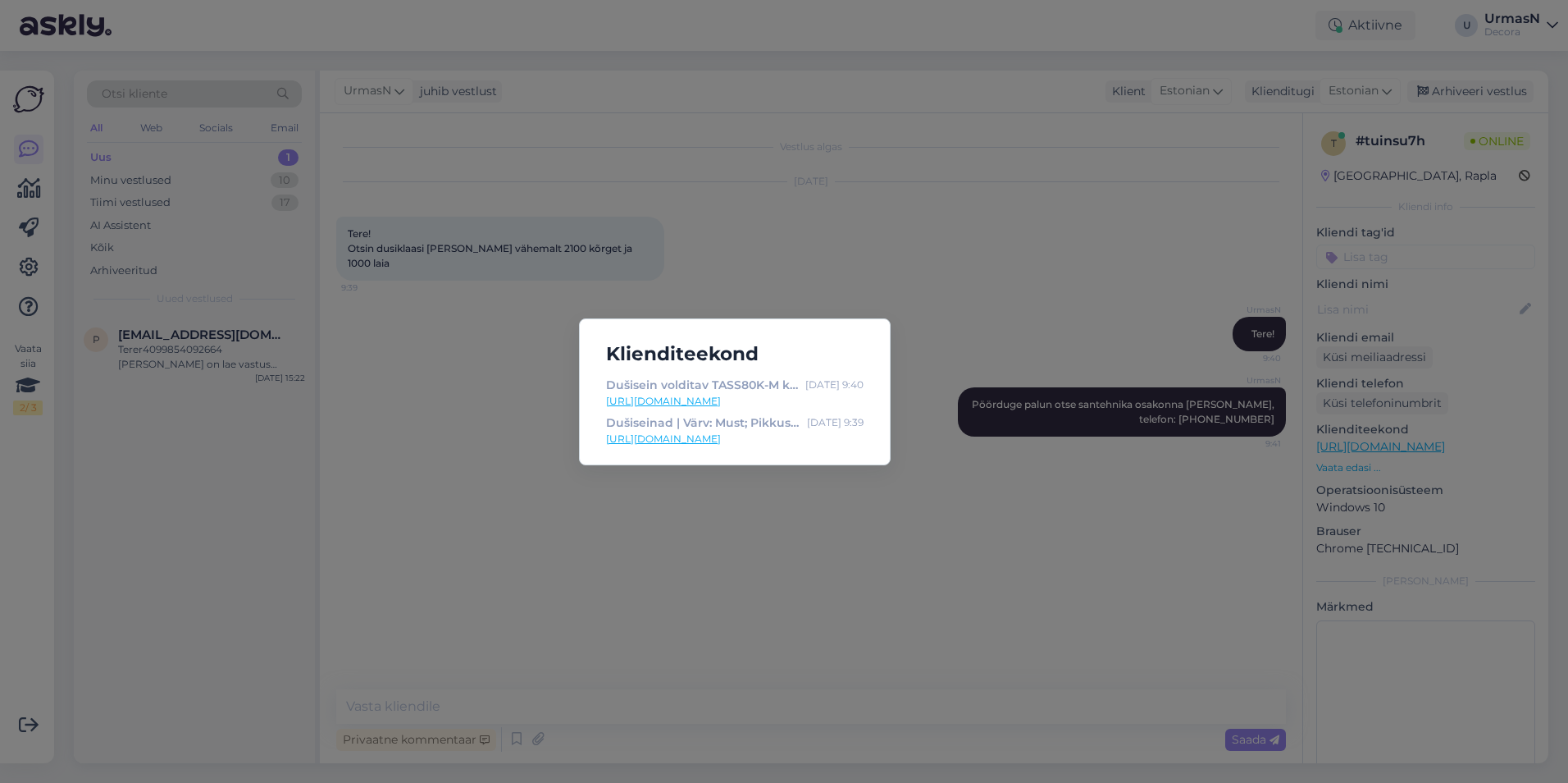
click at [852, 606] on div "Klienditeekond Dušisein volditav TASS80K-M kirgas/must TASS80K-M | Decora [DATE…" at bounding box center [784, 391] width 1568 height 783
